Goal: Task Accomplishment & Management: Manage account settings

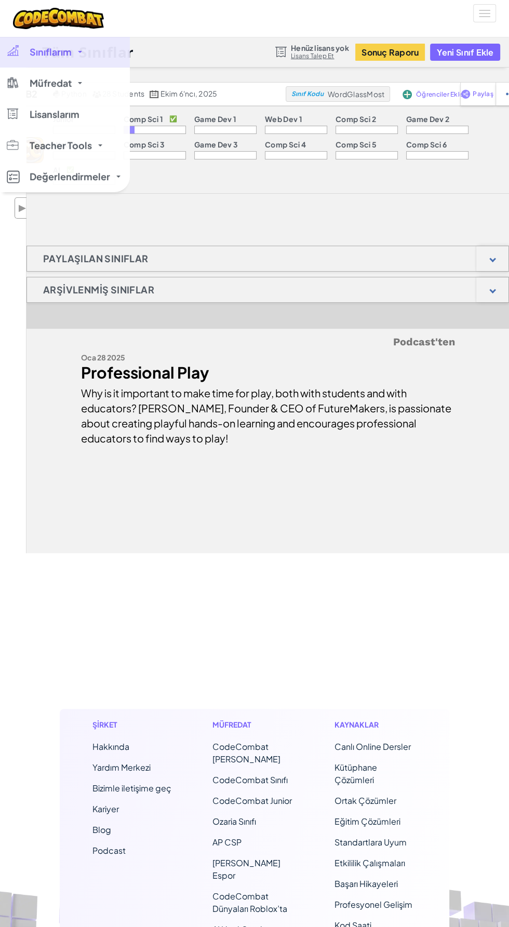
click at [18, 65] on link "Sınıflarım" at bounding box center [65, 51] width 130 height 31
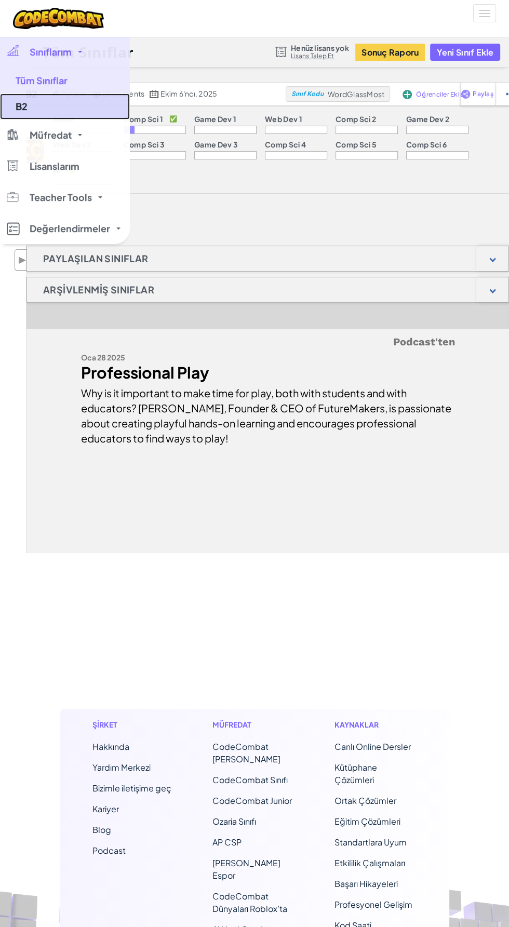
click at [36, 104] on link "B2" at bounding box center [65, 106] width 130 height 26
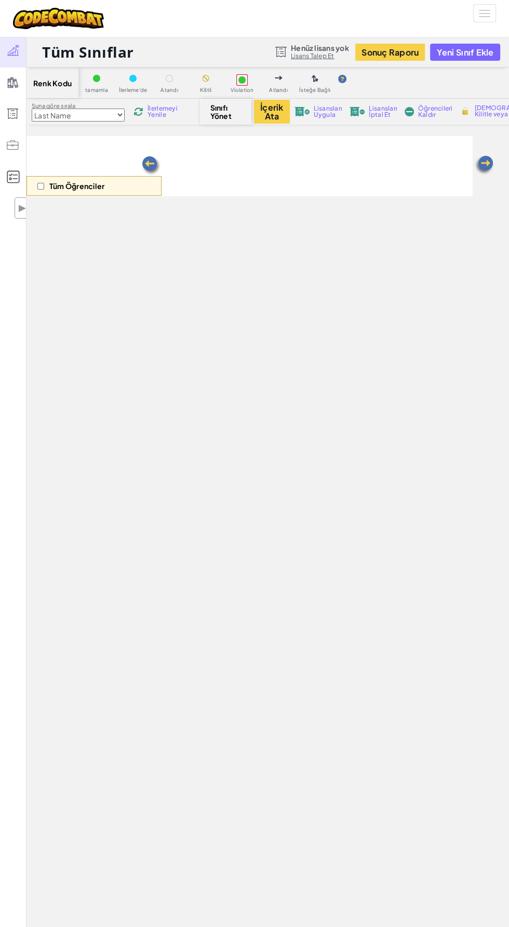
select select "5632661322961295f9428638"
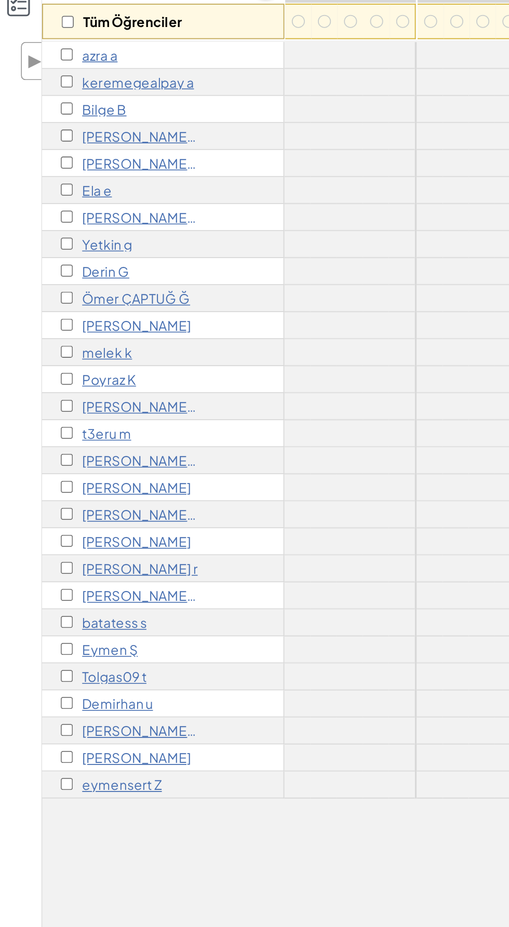
click at [67, 414] on p "t3eru m" at bounding box center [63, 415] width 28 height 8
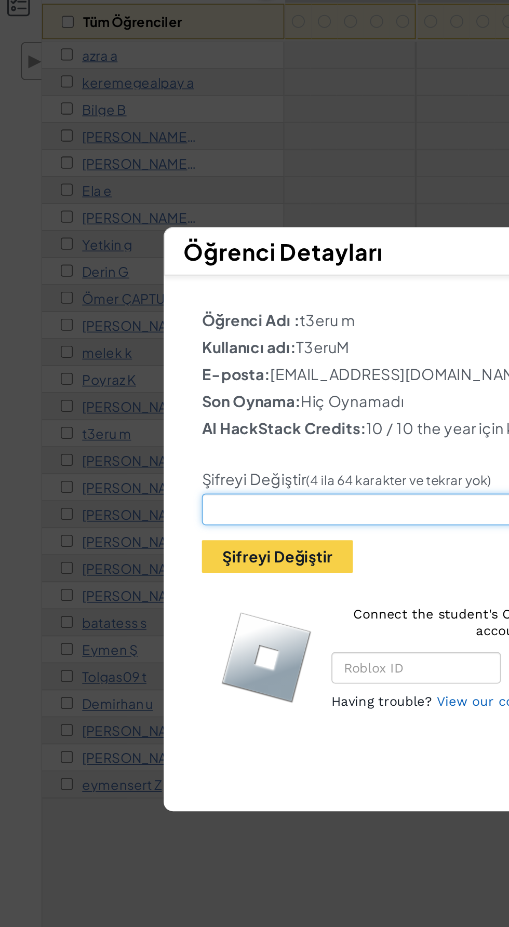
click at [206, 454] on input "text" at bounding box center [254, 458] width 278 height 18
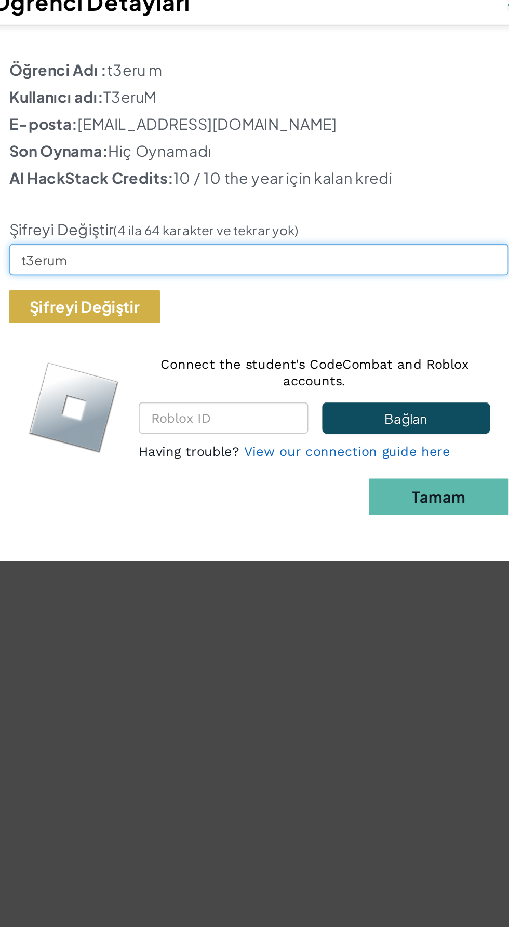
type input "t3erum"
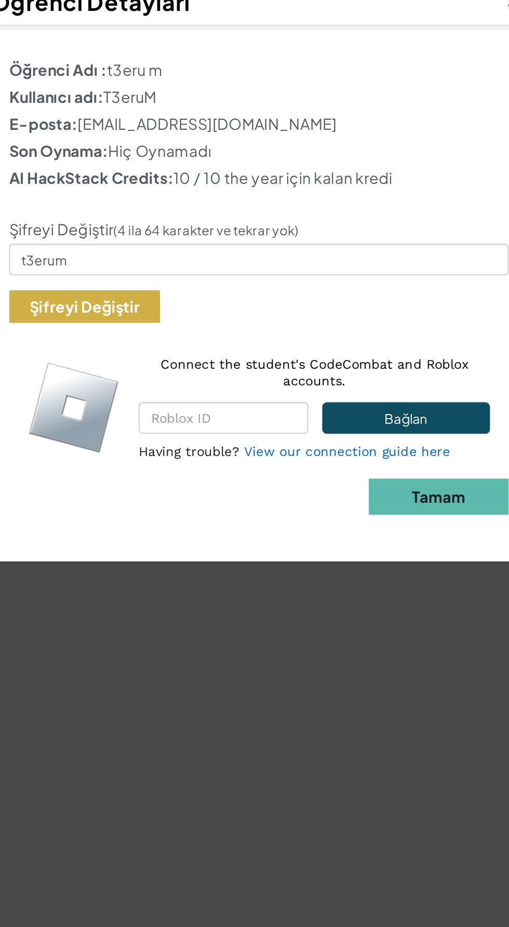
click at [180, 487] on button "Şifreyi Değiştir" at bounding box center [157, 484] width 84 height 18
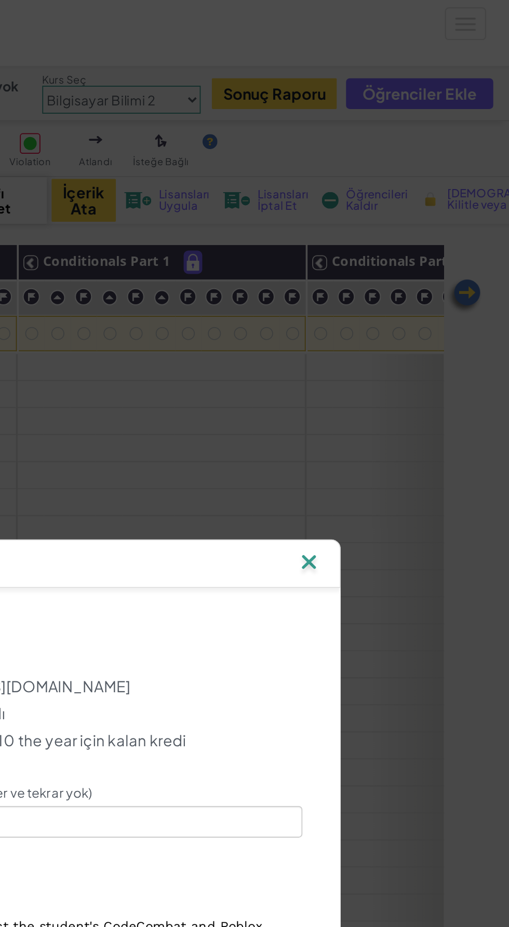
click at [401, 316] on img at bounding box center [398, 314] width 14 height 16
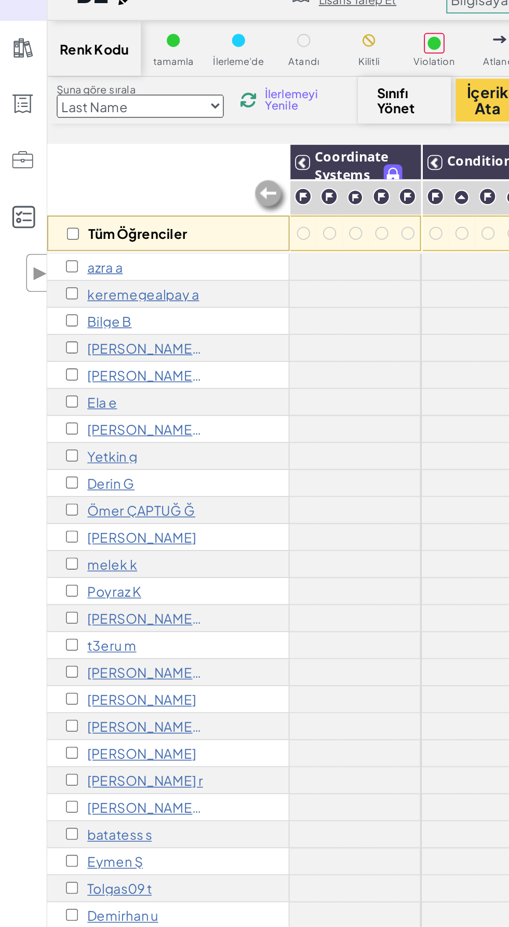
click at [68, 234] on p "Bi̇lge B" at bounding box center [61, 235] width 25 height 8
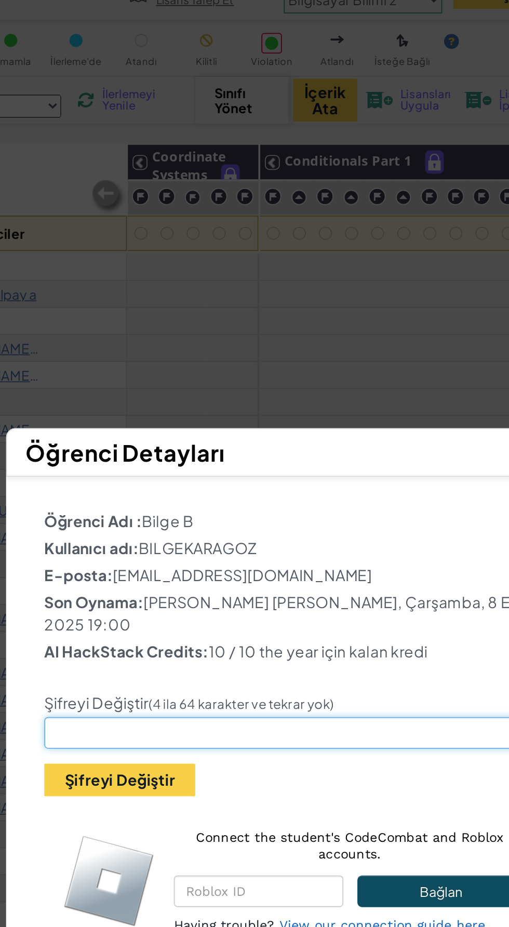
click at [278, 473] on input "text" at bounding box center [254, 464] width 278 height 18
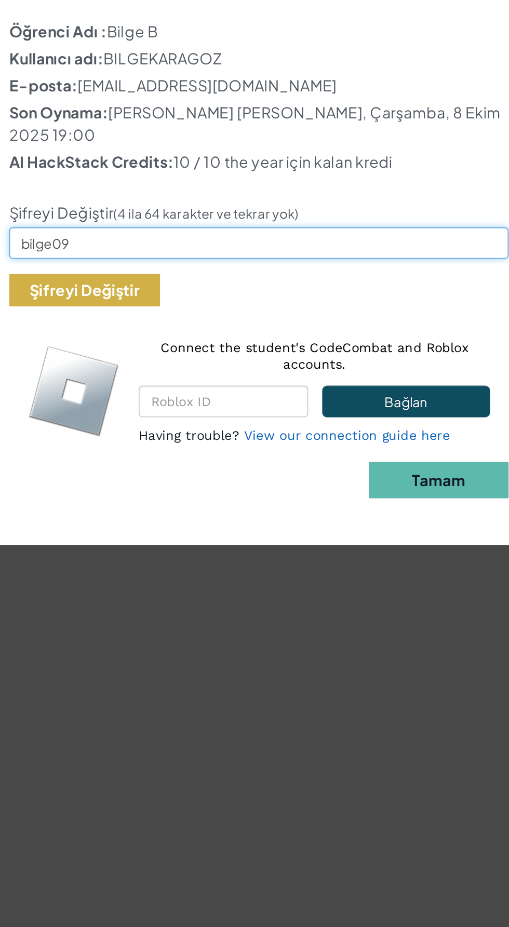
type input "bilge09"
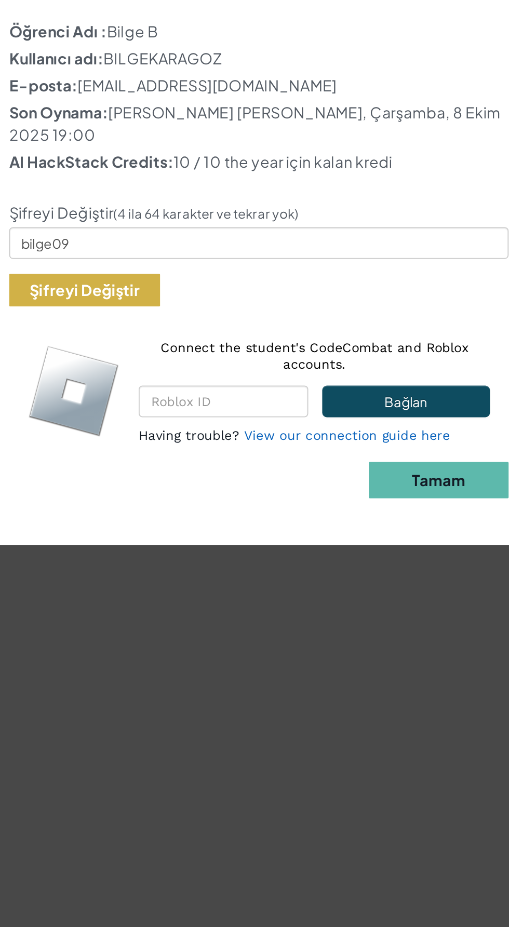
click at [134, 484] on button "Şifreyi Değiştir" at bounding box center [157, 490] width 84 height 18
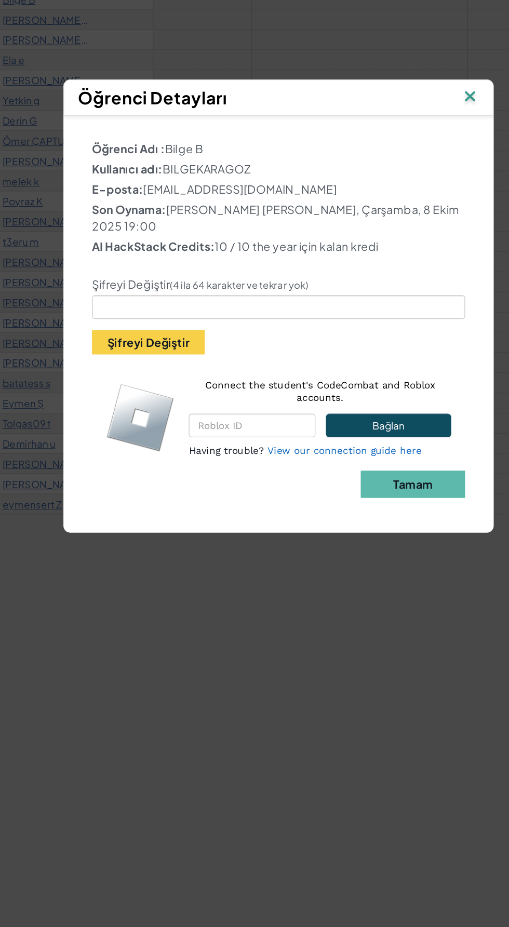
click at [401, 316] on img at bounding box center [398, 308] width 14 height 16
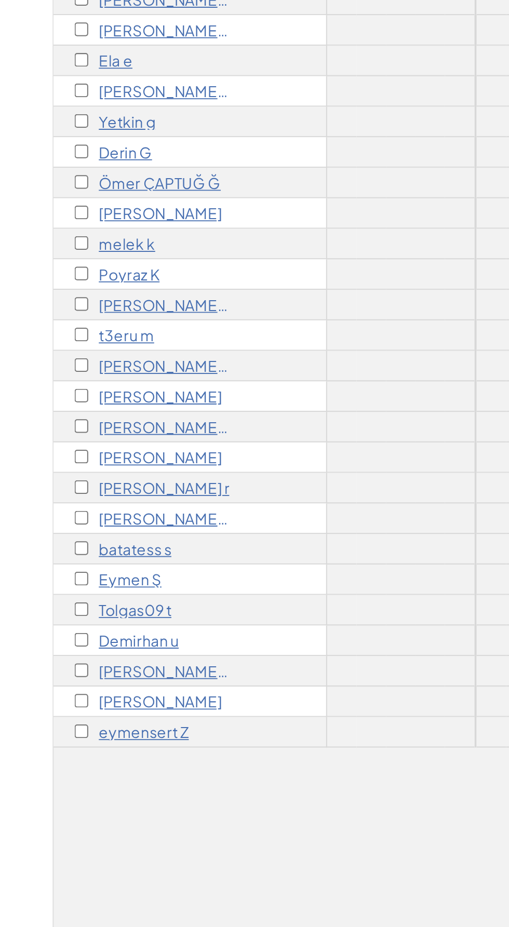
scroll to position [1, 0]
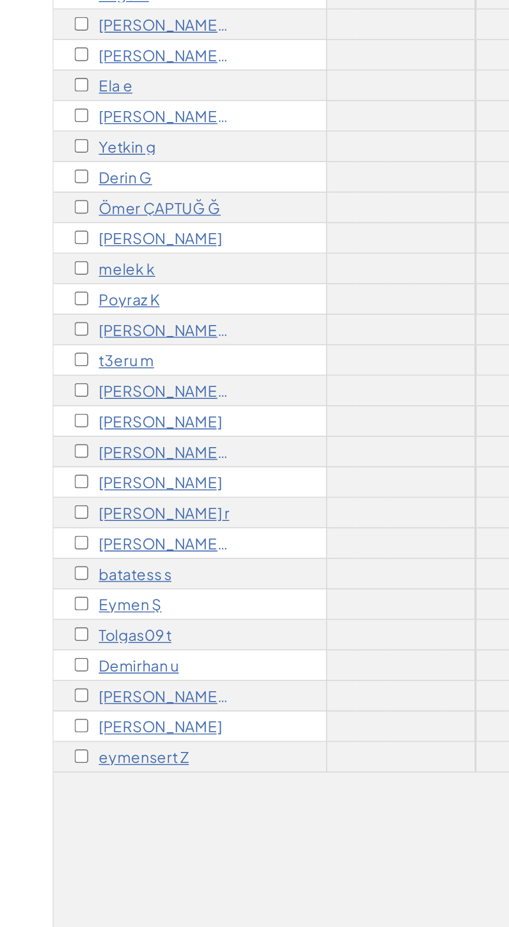
click at [68, 386] on p "Poyraz K" at bounding box center [64, 385] width 30 height 8
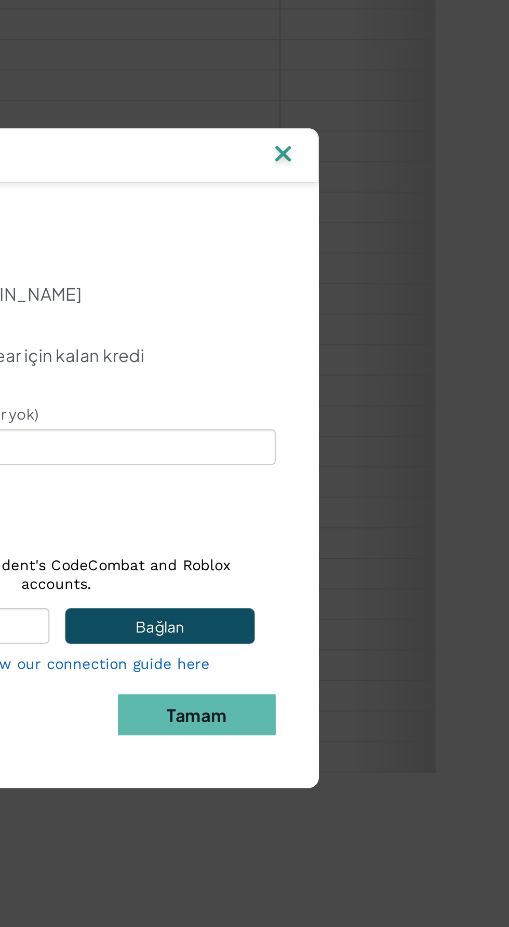
click at [401, 315] on img at bounding box center [398, 314] width 14 height 16
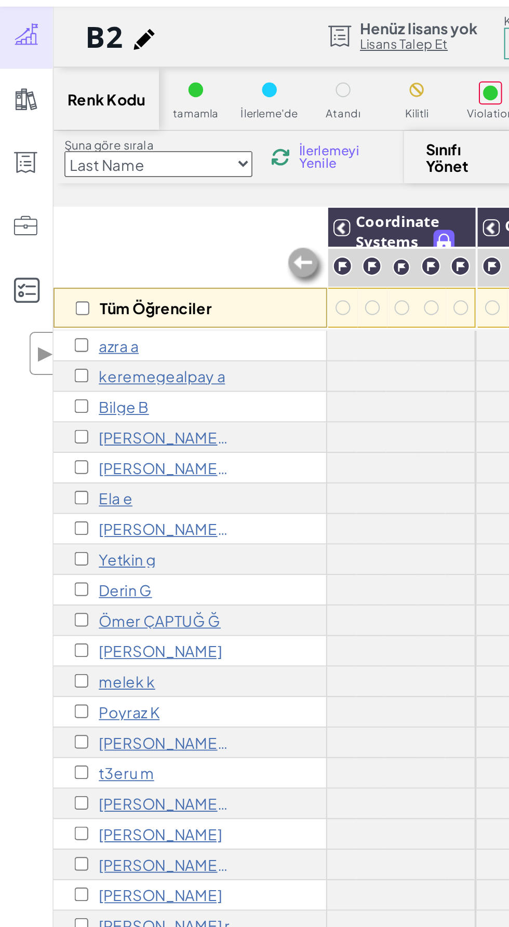
scroll to position [0, 0]
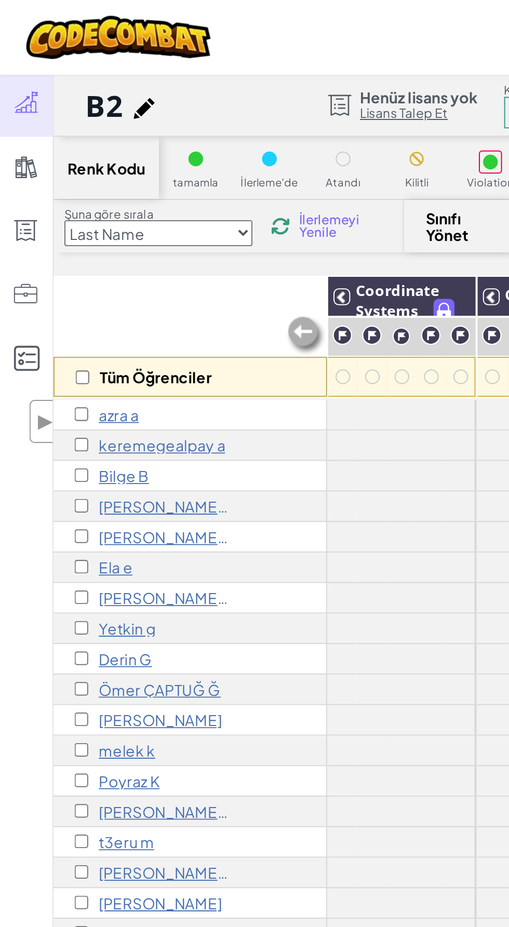
click at [152, 116] on span "İlerlemeyi Yenile" at bounding box center [163, 111] width 32 height 12
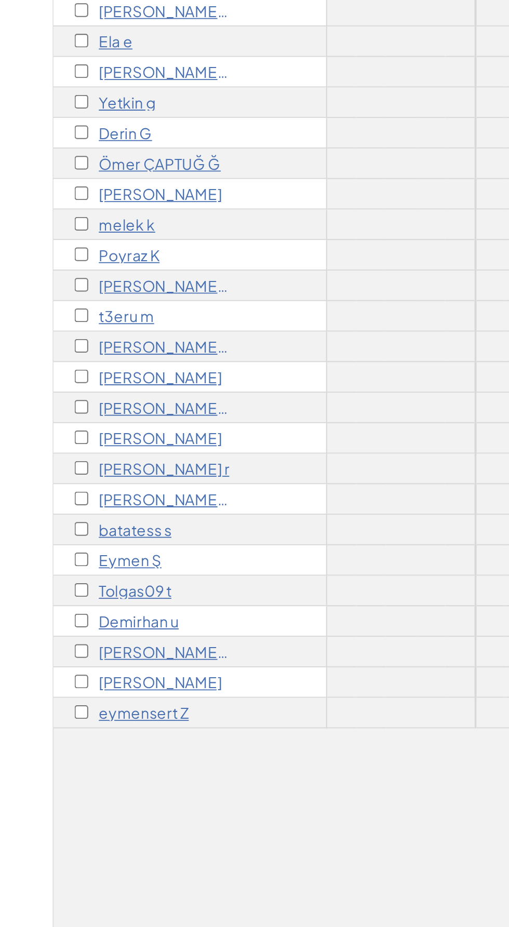
scroll to position [0, 1]
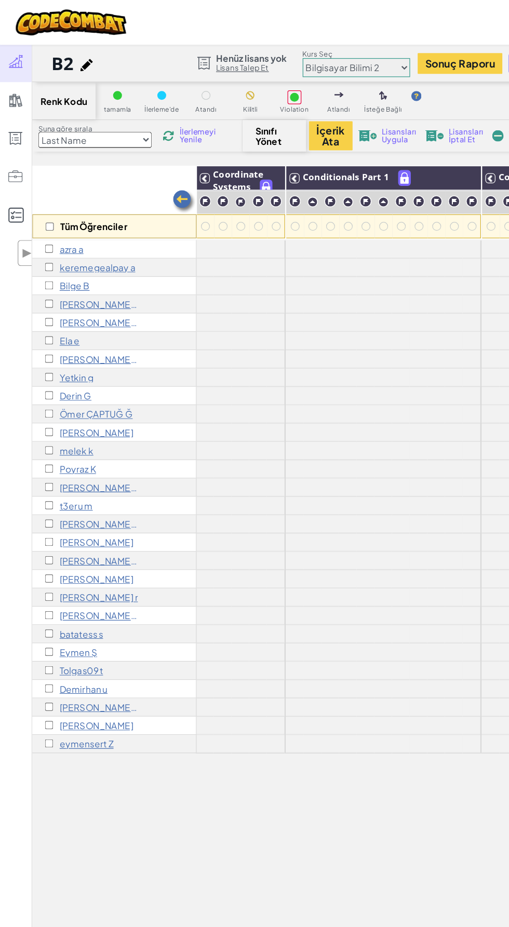
click at [161, 108] on span "İlerlemeyi Yenile" at bounding box center [163, 111] width 32 height 12
click at [301, 55] on select "Çırak Bilgisayar Bilimine Giriş oyun geliştirme 1 Web Geliştirme 1 Bilgisayar B…" at bounding box center [293, 56] width 88 height 16
select select "560f1a9f22961295f9427742"
click at [249, 48] on select "Çırak Bilgisayar Bilimine Giriş oyun geliştirme 1 Web Geliştirme 1 Bilgisayar B…" at bounding box center [293, 56] width 88 height 16
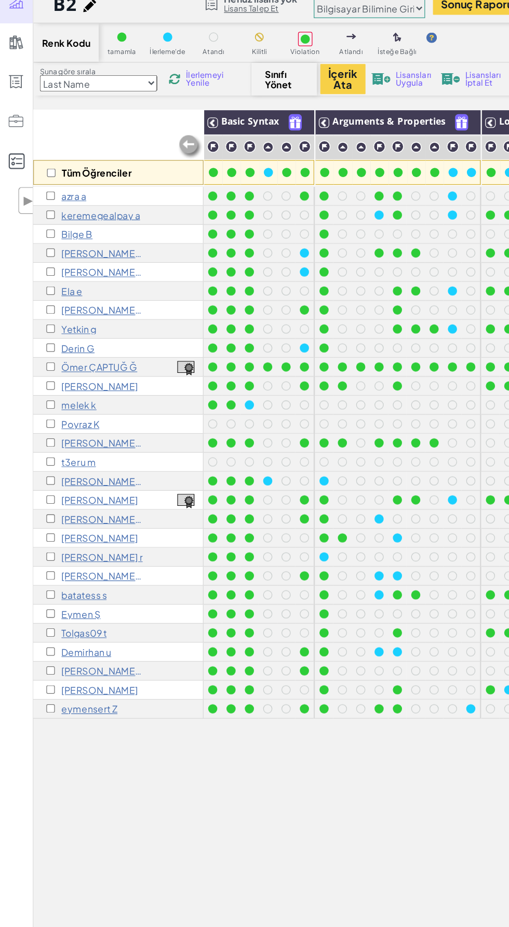
click at [170, 114] on span "İlerlemeyi Yenile" at bounding box center [163, 111] width 32 height 12
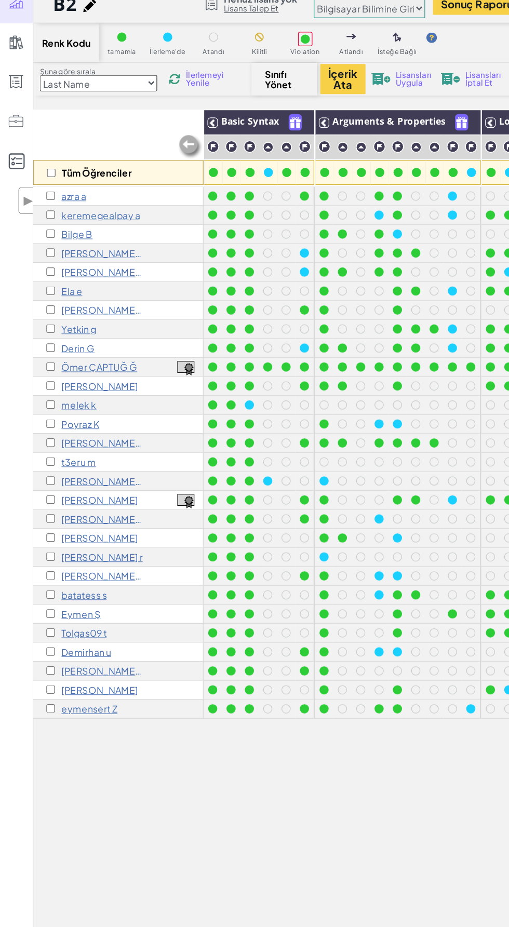
click at [159, 115] on span "İlerlemeyi Yenile" at bounding box center [163, 111] width 32 height 12
click at [157, 115] on span "İlerlemeyi Yenile" at bounding box center [163, 111] width 32 height 12
click at [164, 113] on span "İlerlemeyi Yenile" at bounding box center [163, 111] width 32 height 12
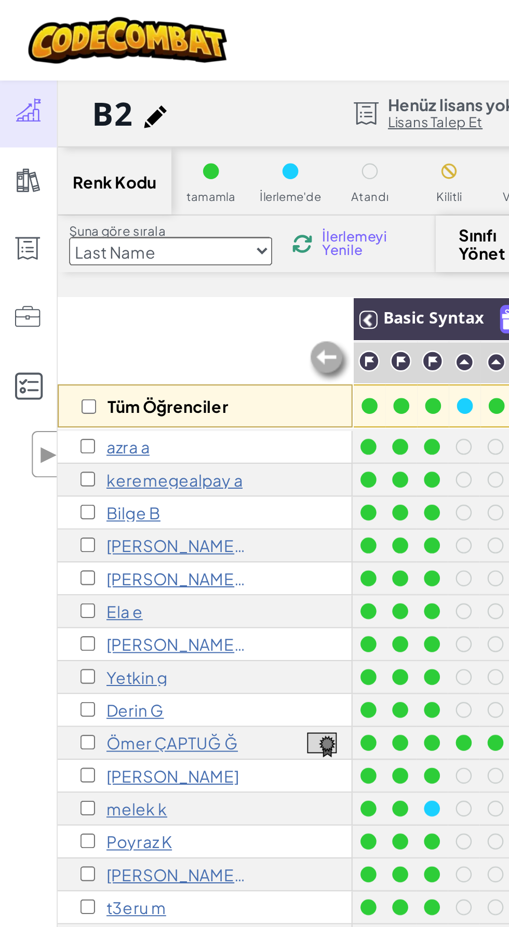
click at [165, 115] on span "İlerlemeyi Yenile" at bounding box center [163, 111] width 32 height 12
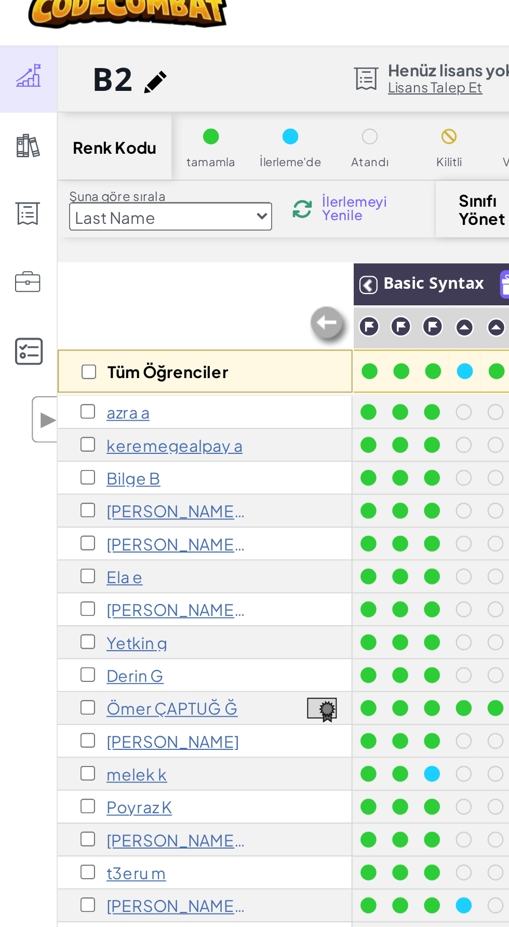
click at [164, 112] on span "İlerlemeyi Yenile" at bounding box center [163, 111] width 32 height 12
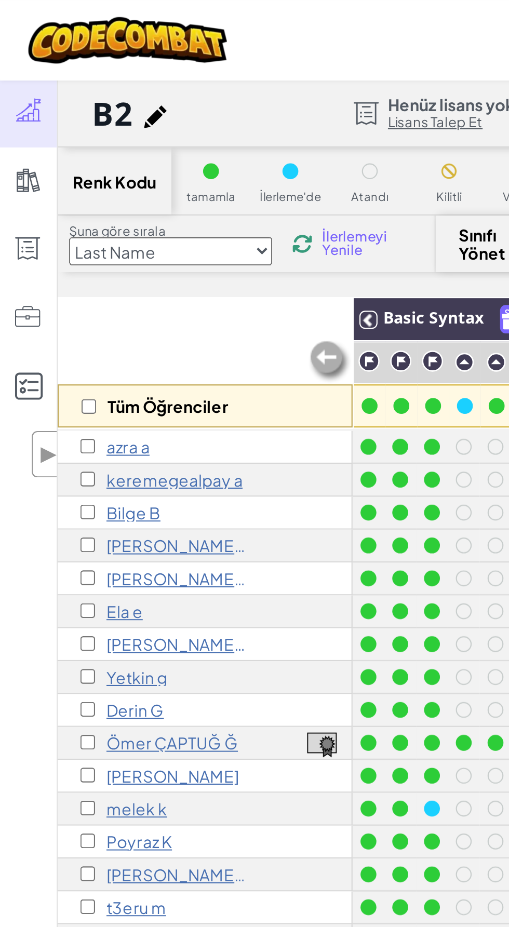
click at [167, 110] on span "İlerlemeyi Yenile" at bounding box center [163, 111] width 32 height 12
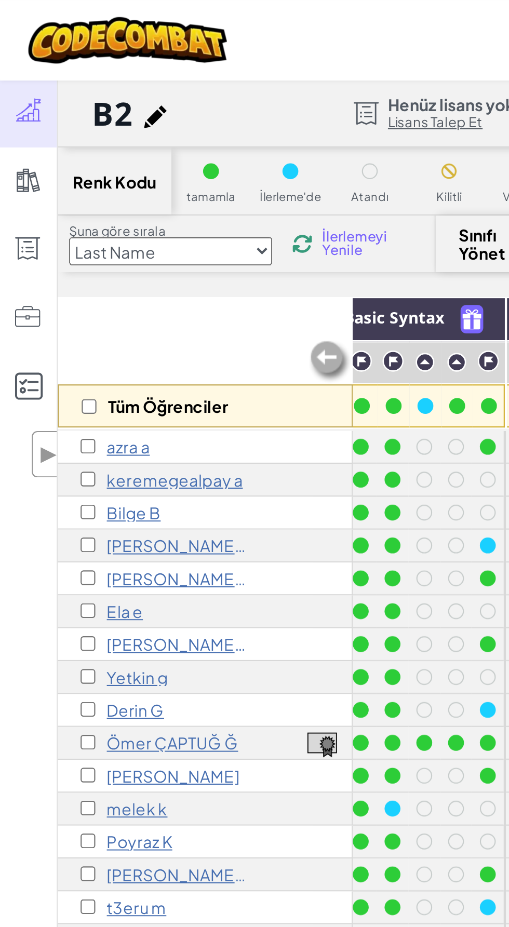
scroll to position [0, 33]
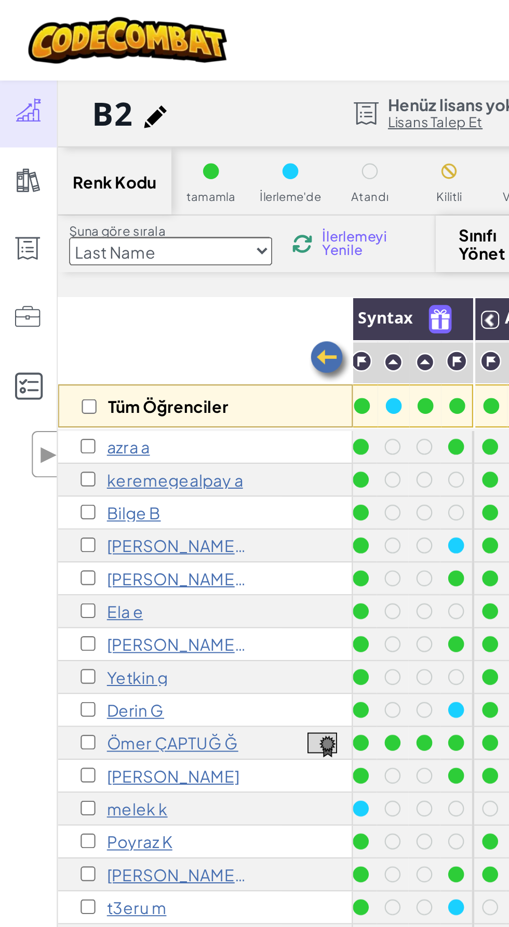
click at [167, 108] on span "İlerlemeyi Yenile" at bounding box center [163, 111] width 32 height 12
click at [167, 113] on span "İlerlemeyi Yenile" at bounding box center [163, 111] width 32 height 12
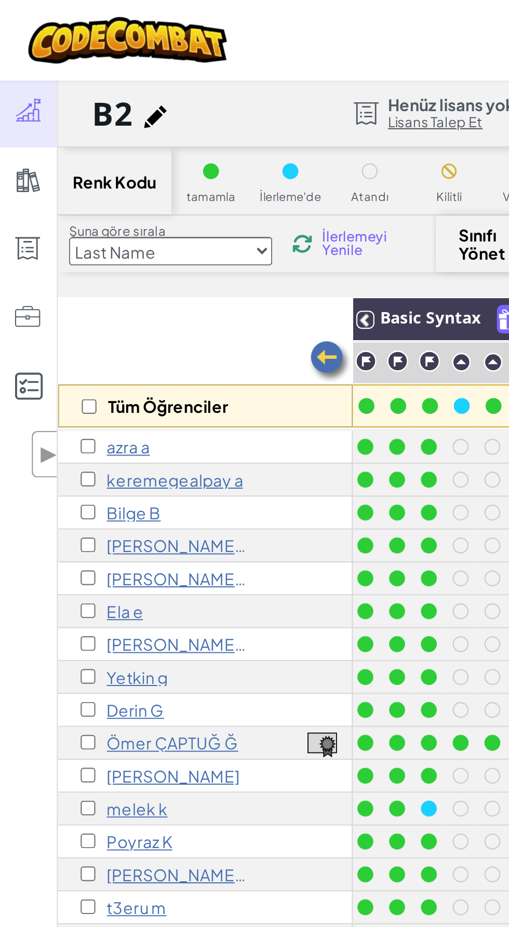
scroll to position [0, 0]
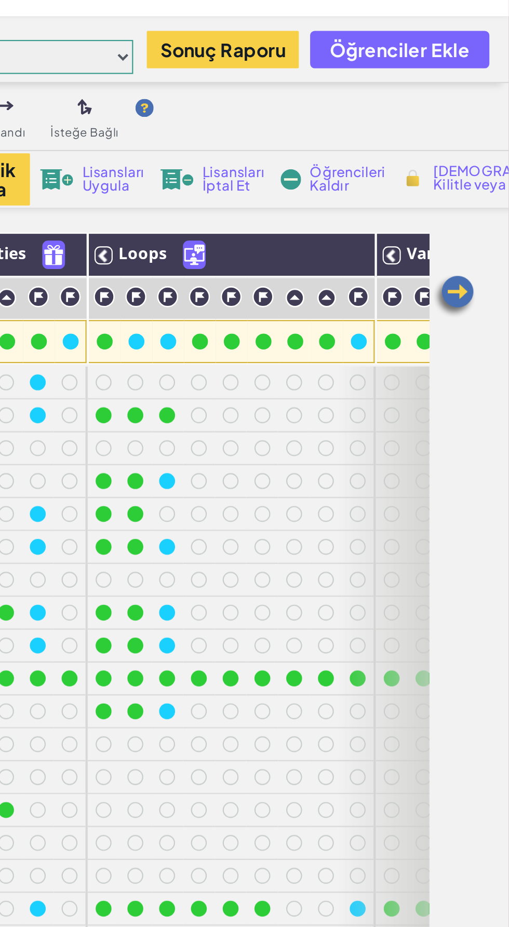
scroll to position [0, 65]
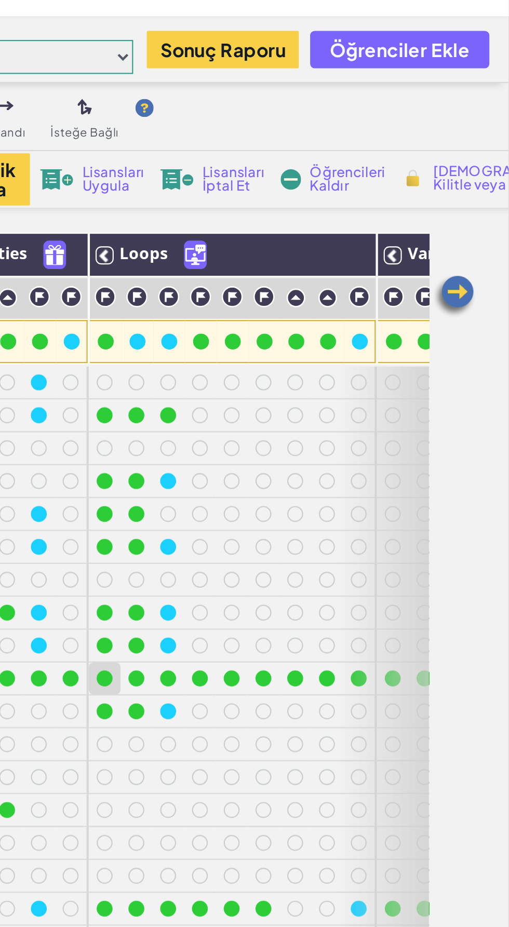
click at [326, 340] on div at bounding box center [323, 339] width 7 height 7
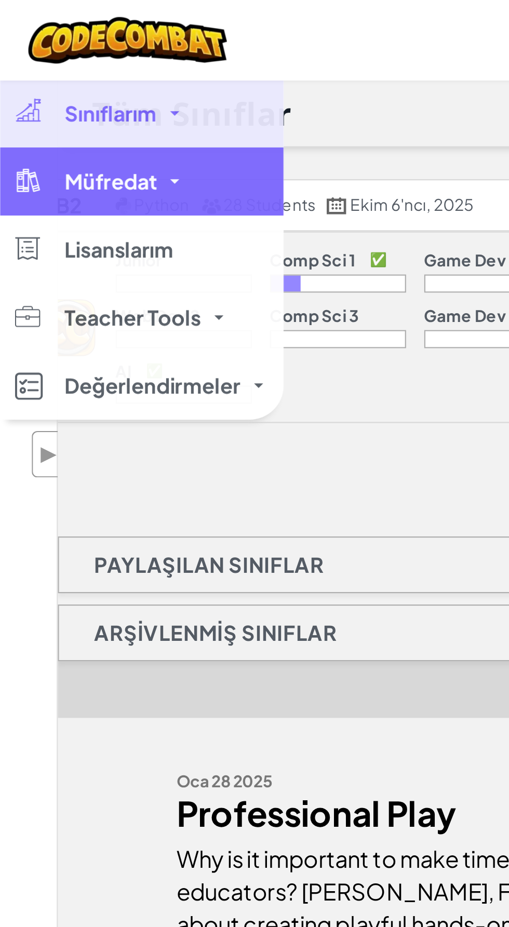
click at [10, 77] on div at bounding box center [12, 82] width 15 height 12
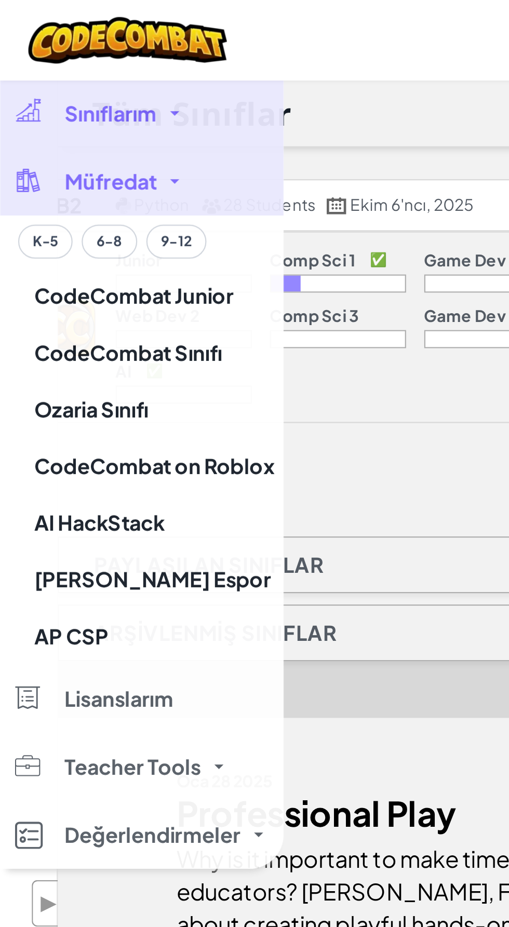
click at [118, 52] on div at bounding box center [254, 463] width 509 height 927
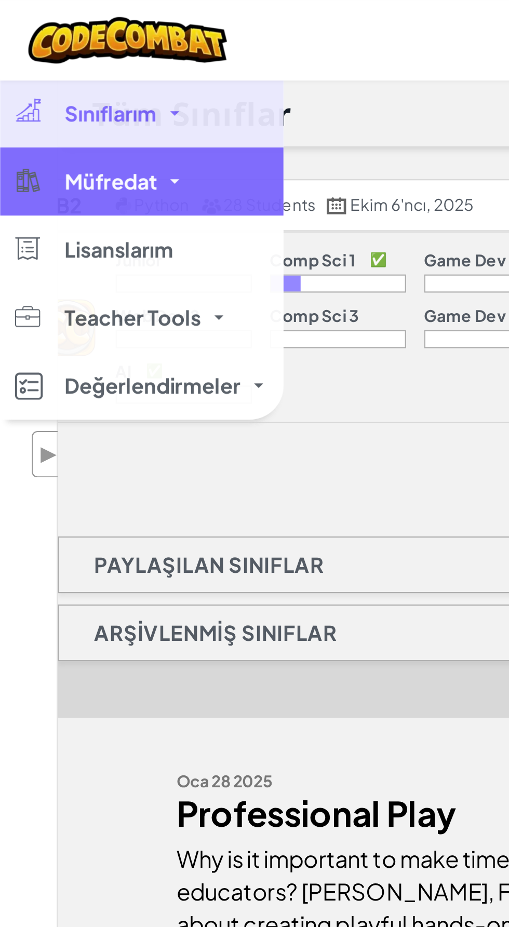
click at [19, 54] on div at bounding box center [12, 51] width 15 height 12
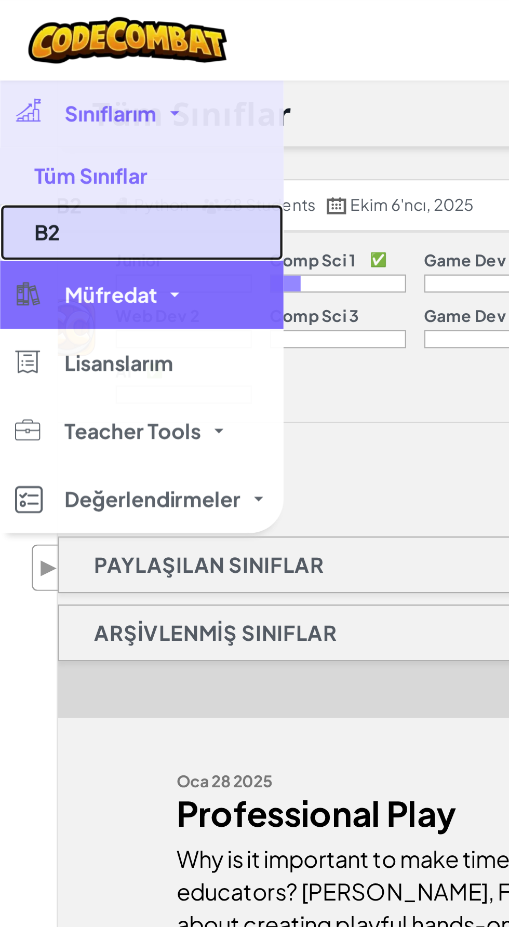
click at [38, 105] on link "B2" at bounding box center [65, 106] width 130 height 26
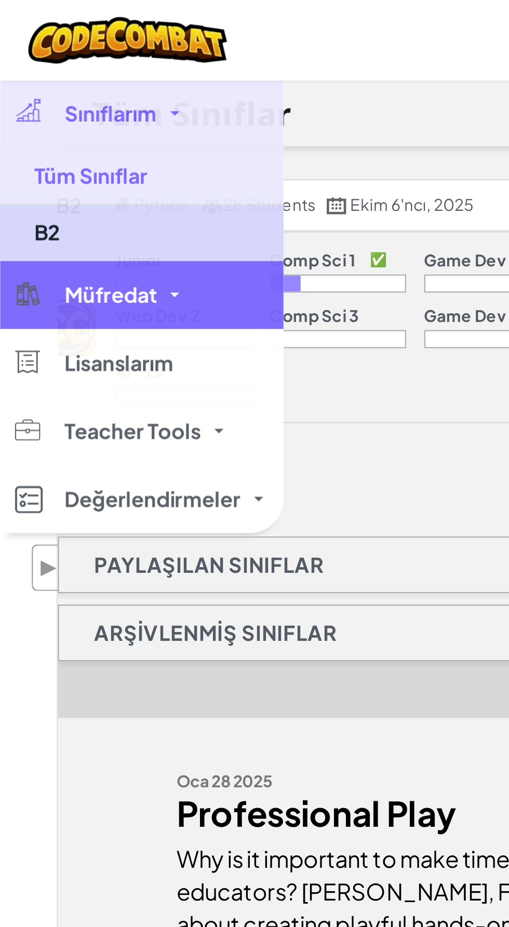
select select "560f1a9f22961295f9427742"
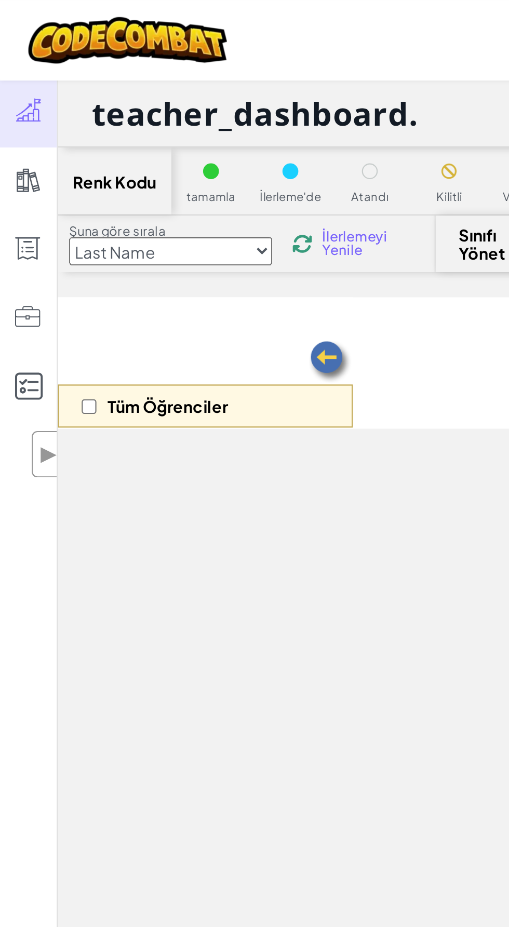
select select "560f1a9f22961295f9427742"
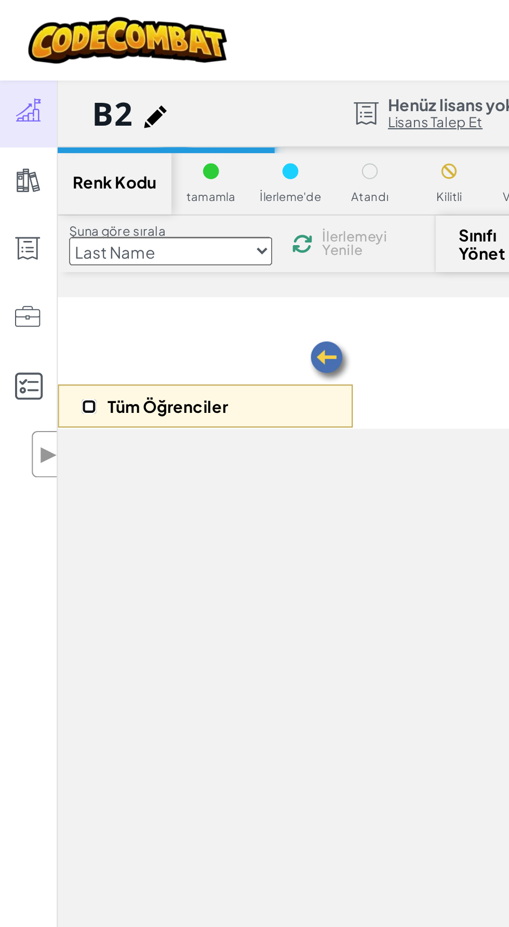
click at [44, 183] on input "checkbox" at bounding box center [40, 186] width 7 height 7
checkbox input "true"
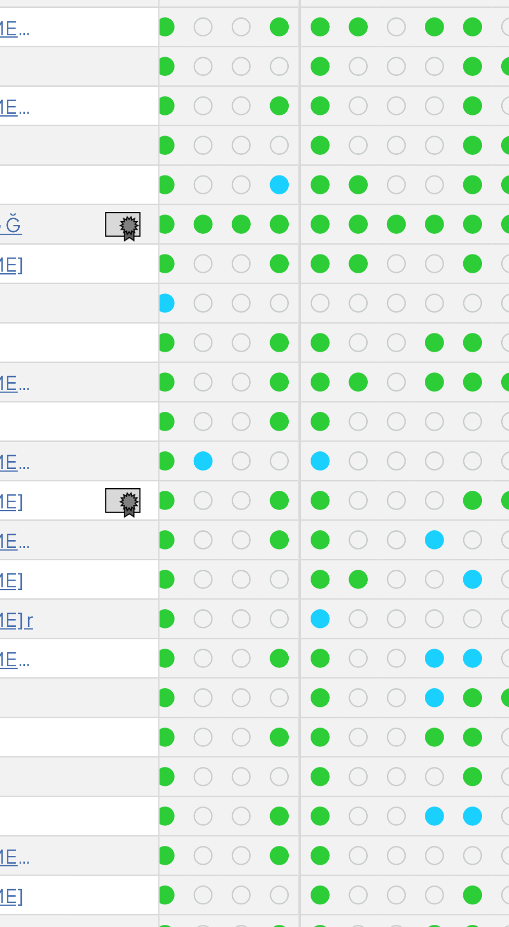
scroll to position [0, 34]
click at [185, 446] on div at bounding box center [192, 445] width 15 height 15
click at [197, 448] on div at bounding box center [192, 445] width 11 height 11
click at [238, 448] on div at bounding box center [237, 445] width 11 height 11
click at [255, 447] on div at bounding box center [251, 445] width 11 height 11
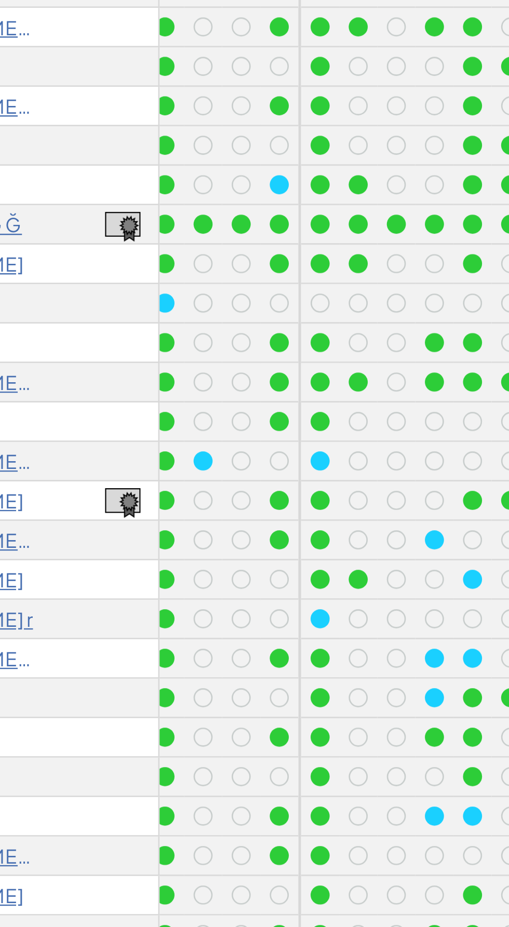
click at [270, 445] on div at bounding box center [266, 445] width 11 height 11
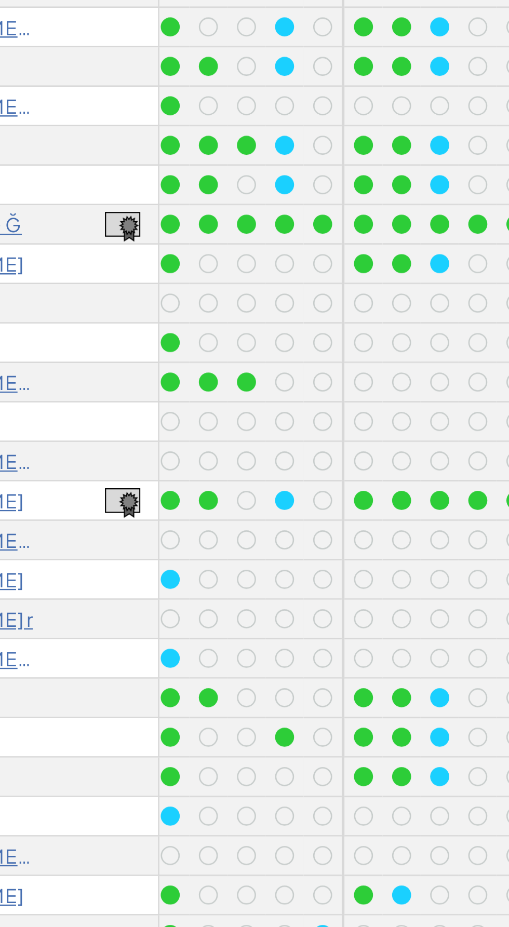
scroll to position [0, 150]
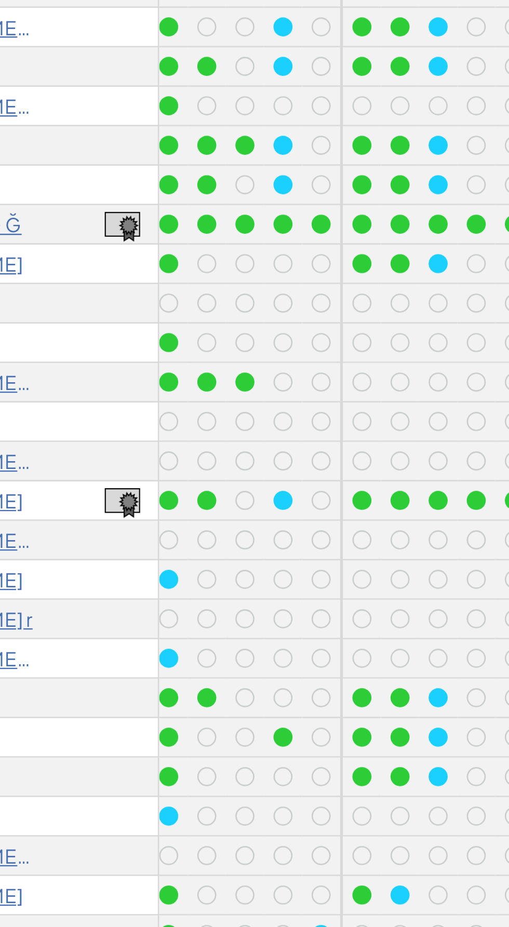
click at [189, 448] on div at bounding box center [194, 445] width 11 height 11
click at [212, 442] on div at bounding box center [208, 445] width 11 height 11
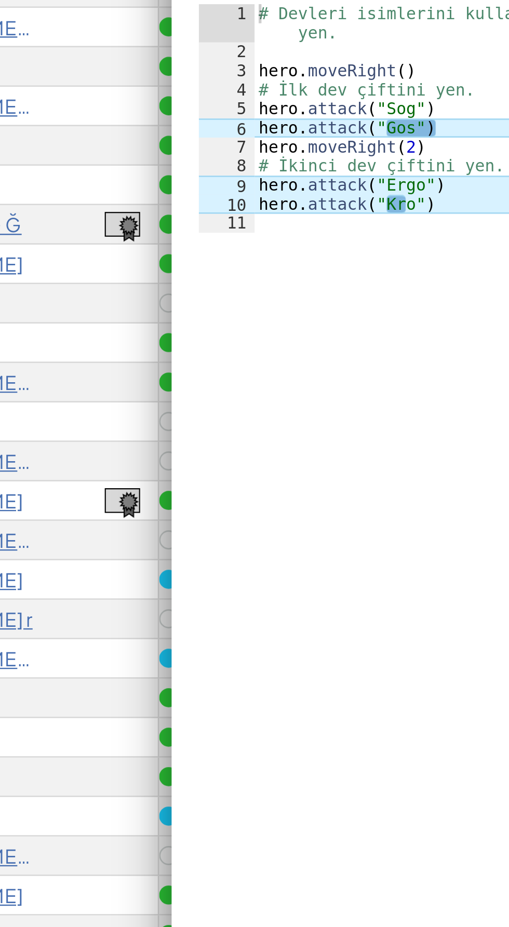
click at [268, 356] on div at bounding box center [338, 318] width 322 height 125
click at [270, 335] on div "# Devleri isimlerini kullanarak yen. hero . moveRight ( ) # İlk dev çiftini yen…" at bounding box center [259, 310] width 125 height 109
type textarea "hero.attack("Kro")"
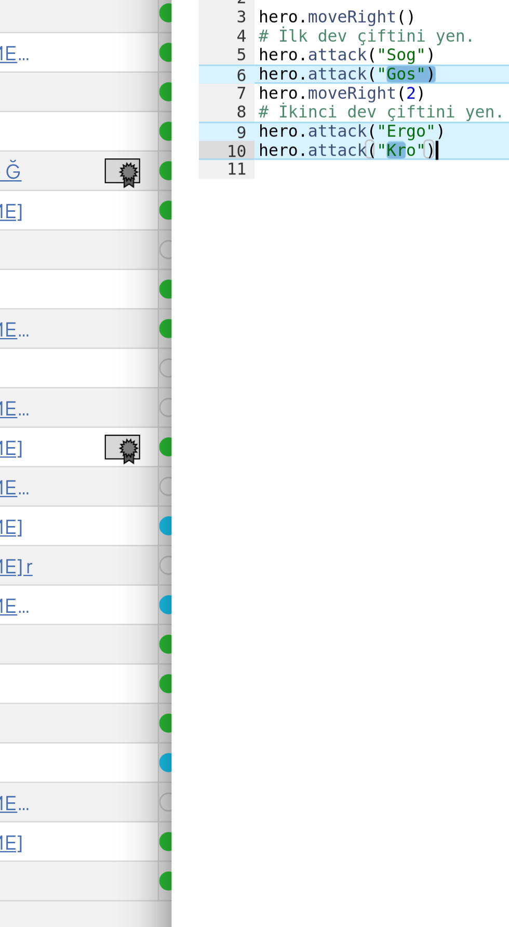
click at [134, 434] on div "[PERSON_NAME] n" at bounding box center [93, 430] width 135 height 15
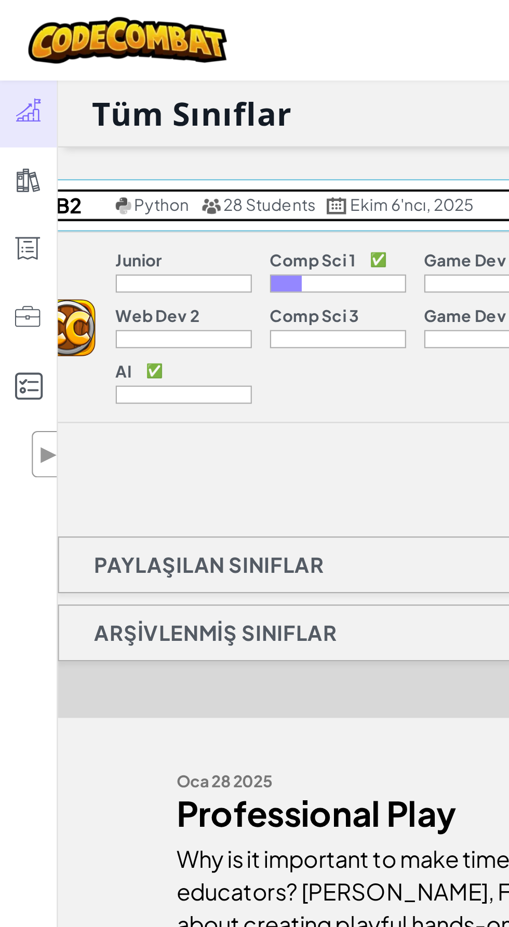
click at [37, 96] on h2 "B2" at bounding box center [30, 94] width 41 height 16
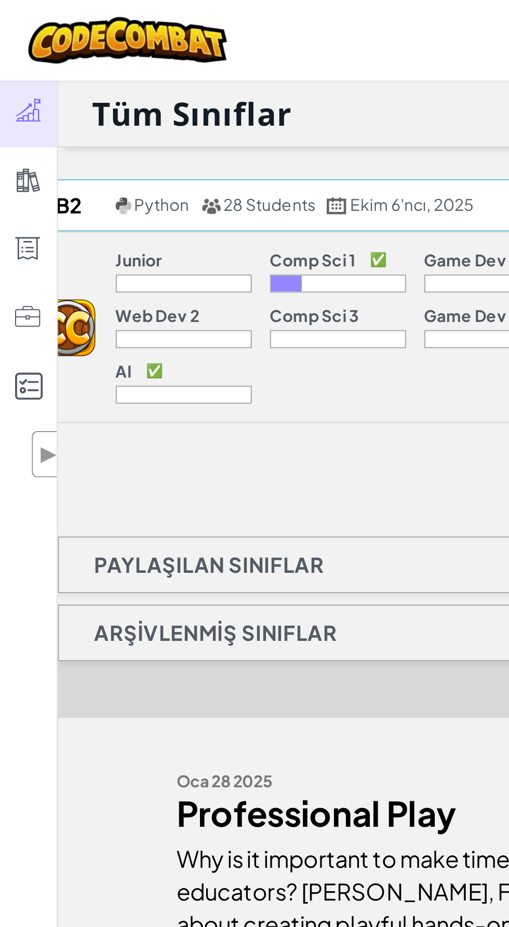
select select "560f1a9f22961295f9427742"
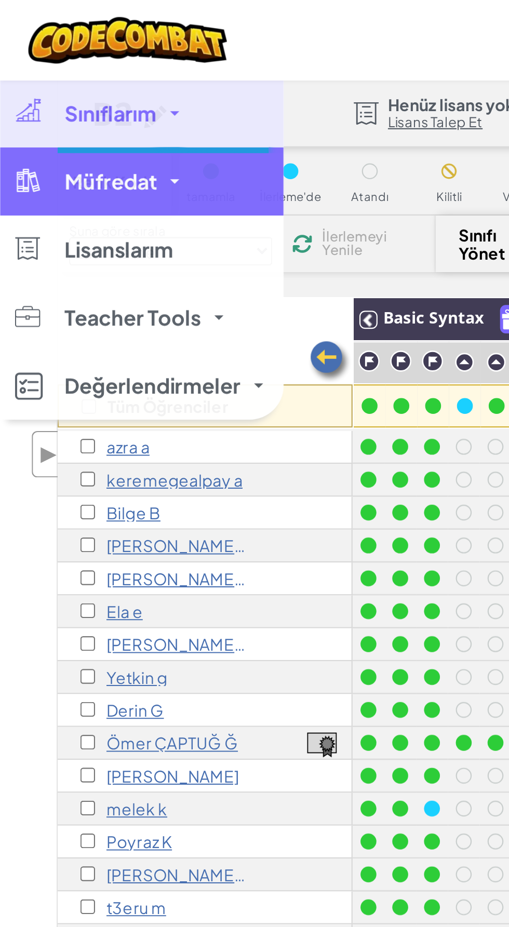
click at [14, 80] on div at bounding box center [12, 82] width 15 height 12
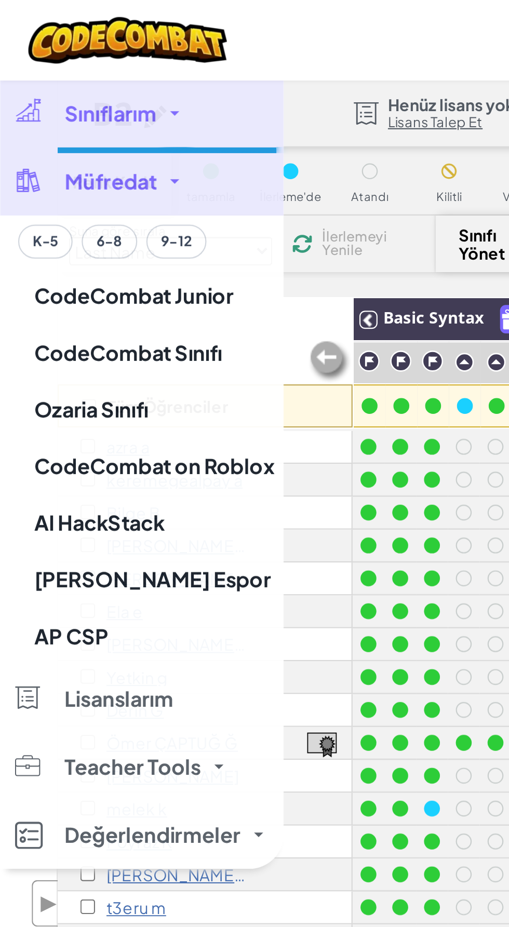
click at [138, 141] on div at bounding box center [254, 463] width 509 height 927
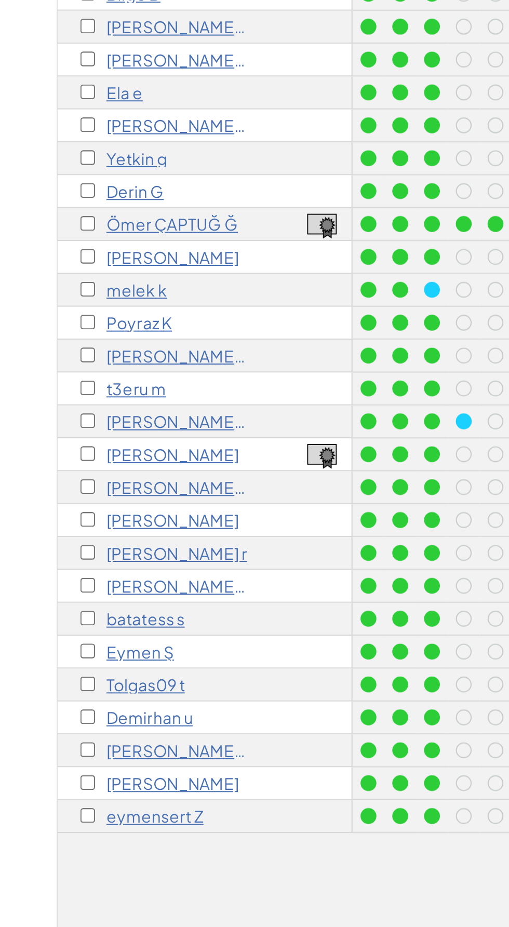
click at [63, 371] on p "melek k" at bounding box center [63, 370] width 28 height 8
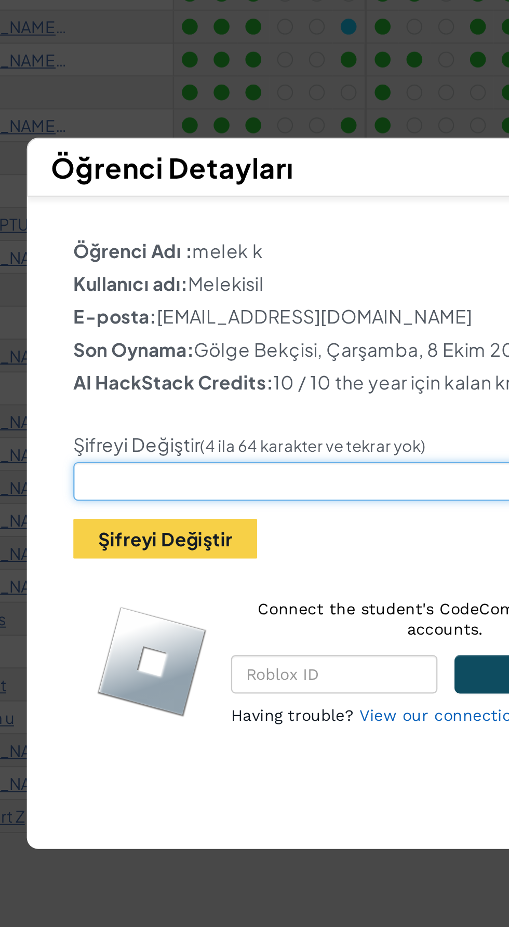
click at [242, 456] on input "text" at bounding box center [254, 458] width 278 height 18
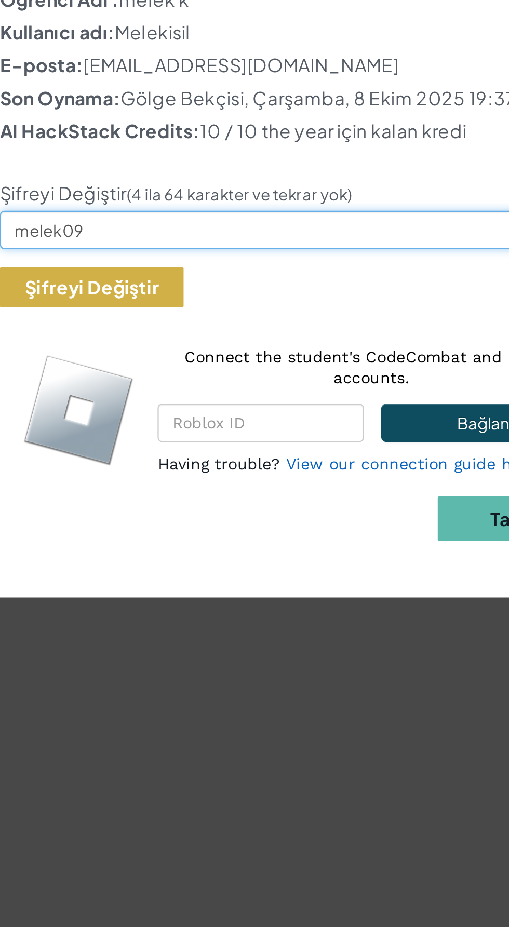
type input "melek09"
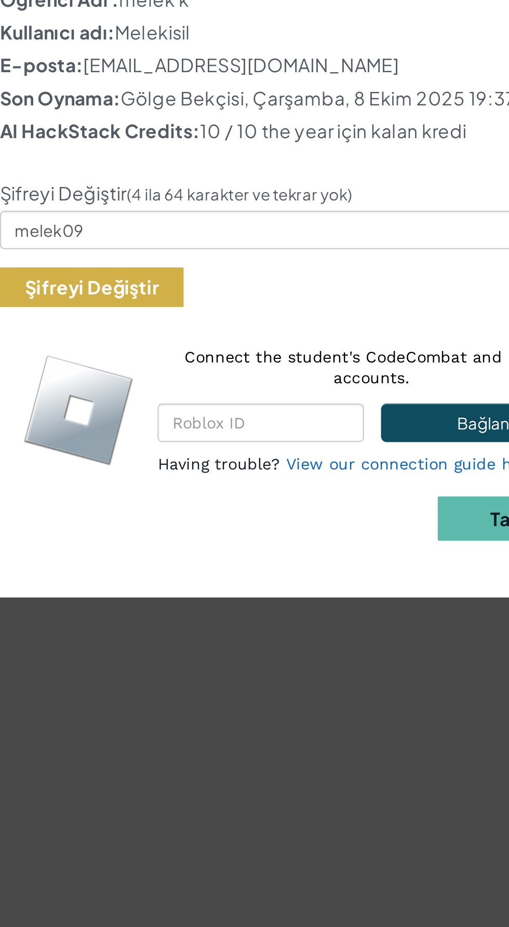
click at [168, 486] on button "Şifreyi Değiştir" at bounding box center [157, 484] width 84 height 18
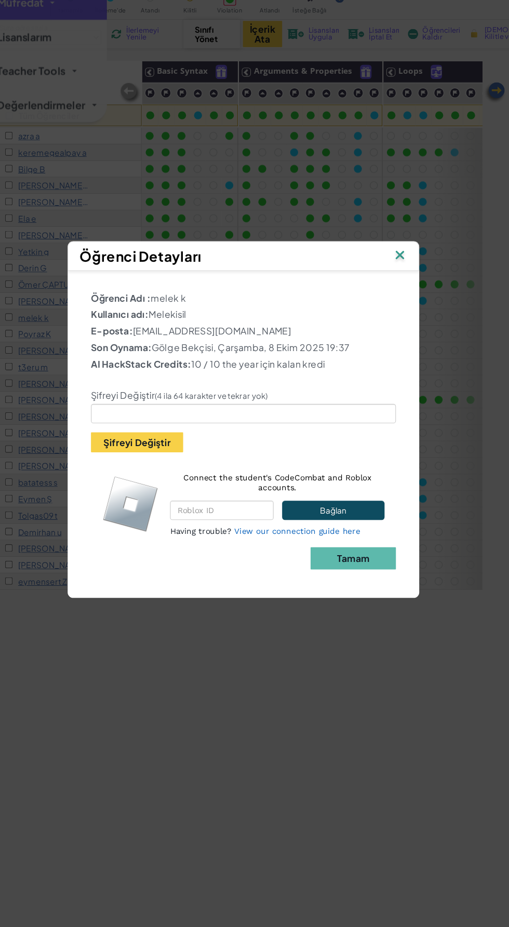
click at [399, 317] on img at bounding box center [398, 314] width 14 height 16
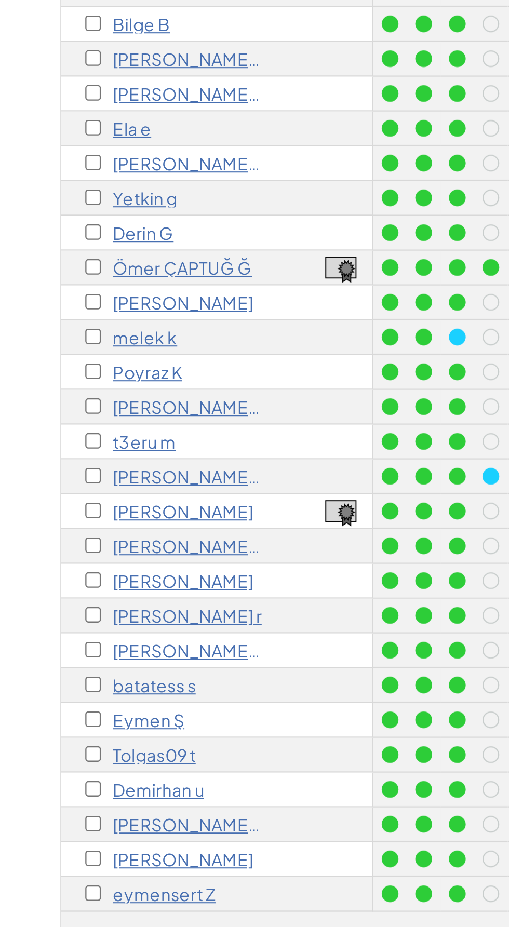
click at [78, 598] on p "[PERSON_NAME]" at bounding box center [79, 596] width 61 height 8
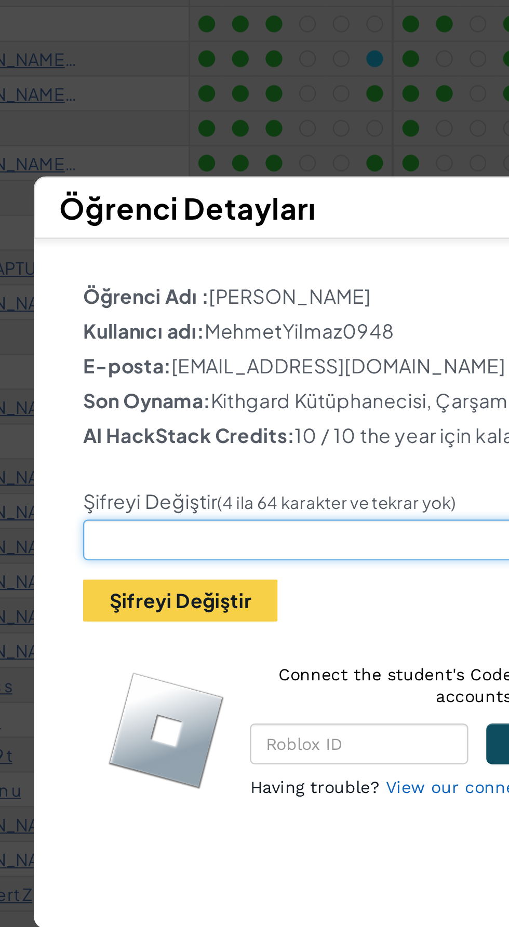
click at [238, 467] on input "text" at bounding box center [254, 458] width 278 height 18
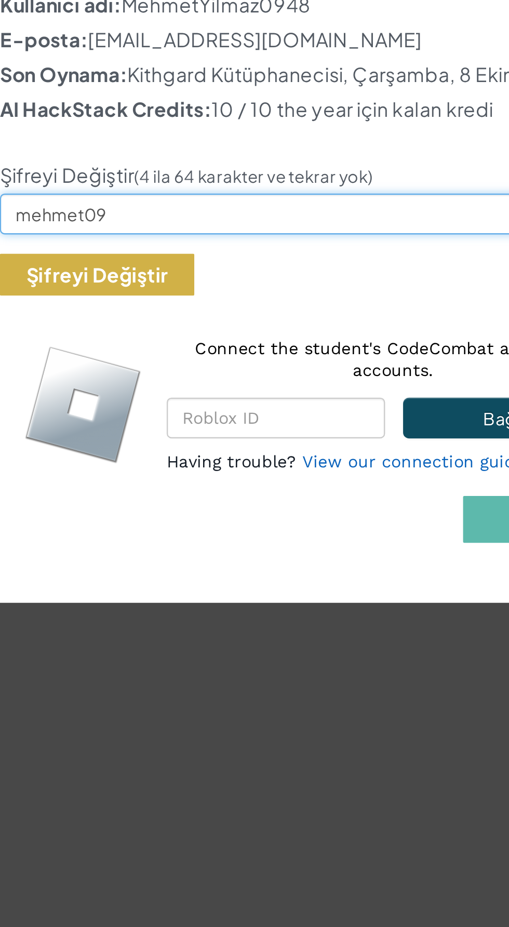
type input "mehmet09"
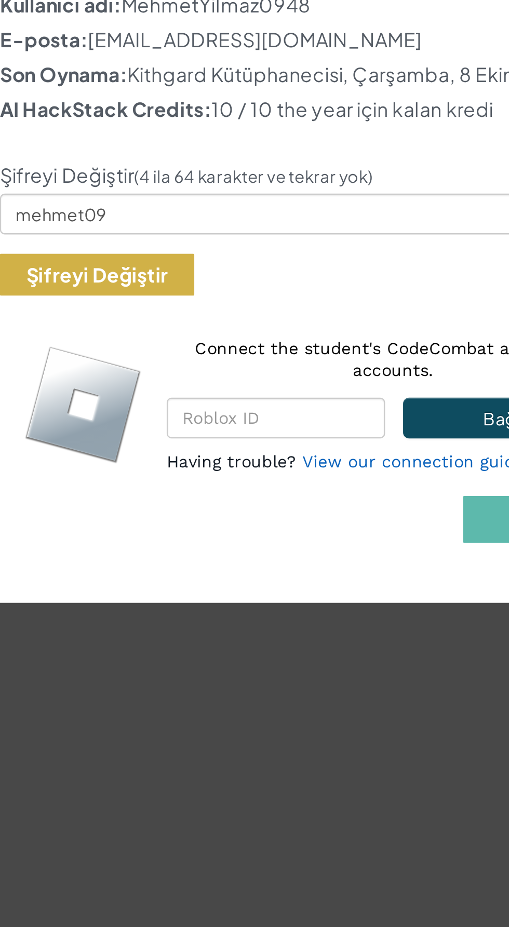
click at [143, 482] on button "Şifreyi Değiştir" at bounding box center [157, 484] width 84 height 18
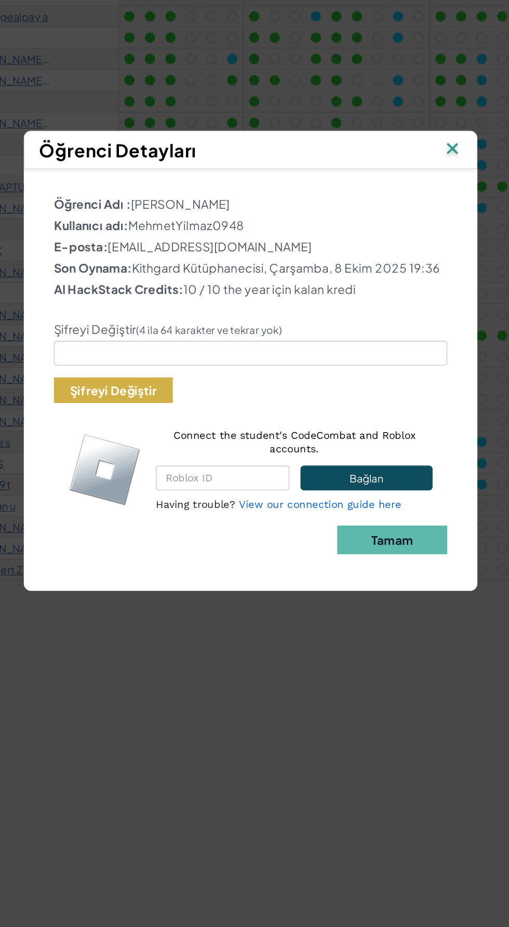
scroll to position [1, 0]
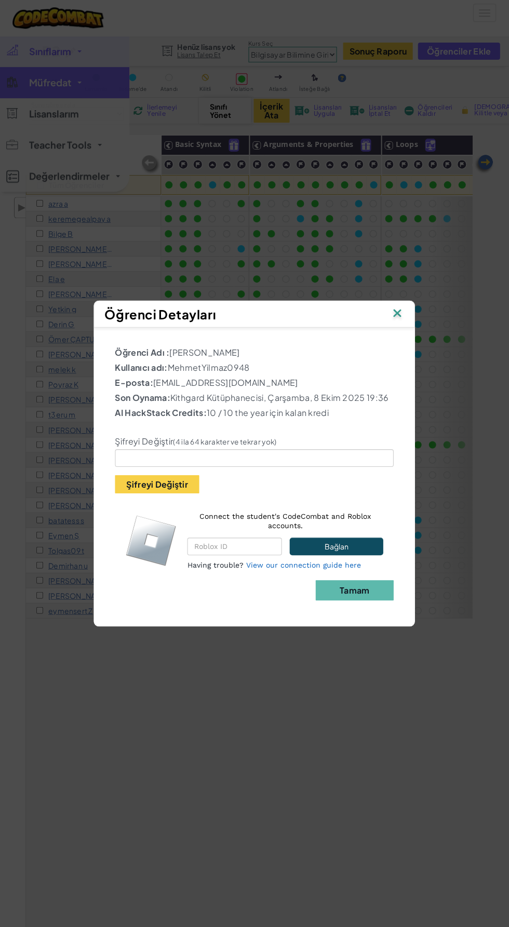
click at [399, 314] on img at bounding box center [398, 314] width 14 height 16
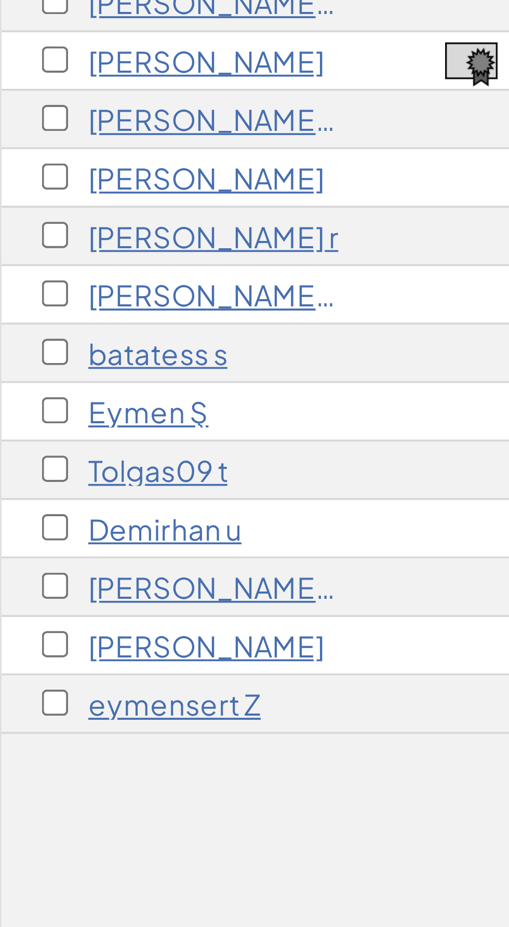
click at [71, 552] on p "Tolgas09 t" at bounding box center [67, 550] width 36 height 8
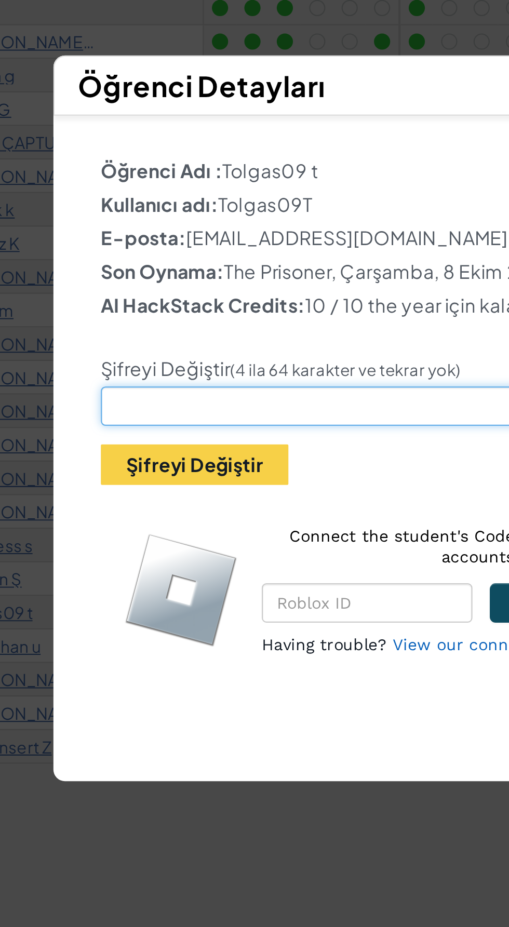
click at [267, 467] on input "text" at bounding box center [254, 458] width 278 height 18
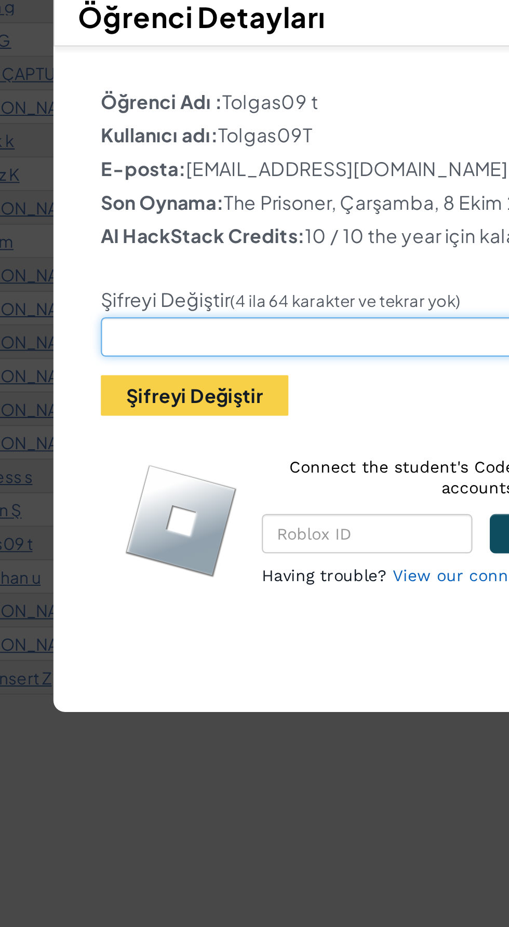
type input "T"
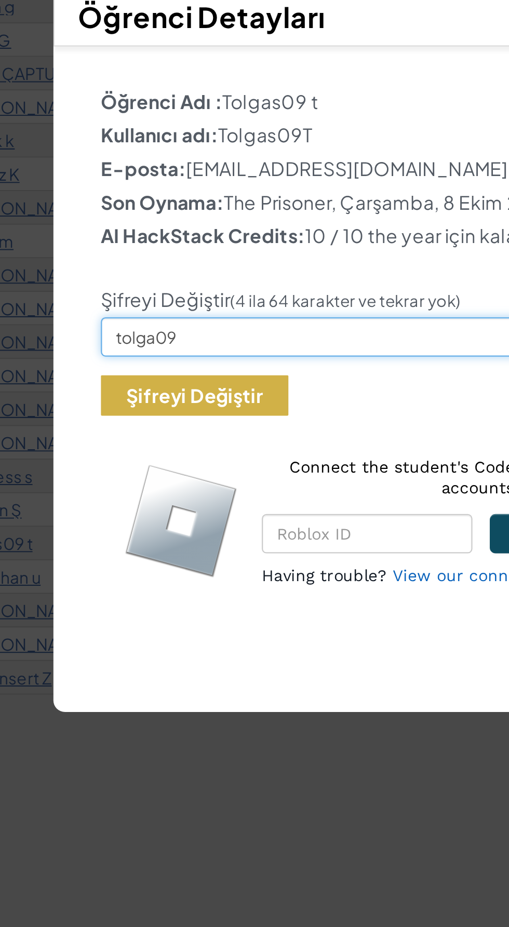
type input "tolga09"
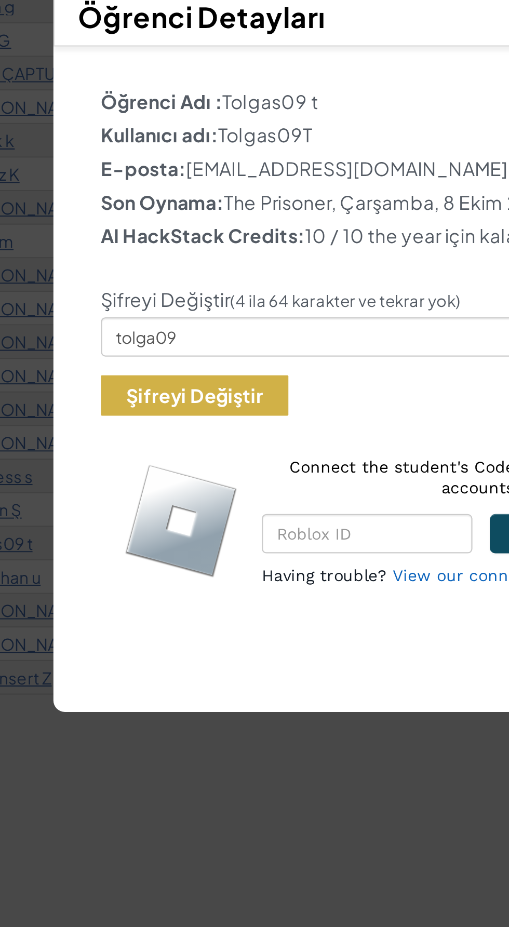
click at [195, 482] on button "Şifreyi Değiştir" at bounding box center [157, 484] width 84 height 18
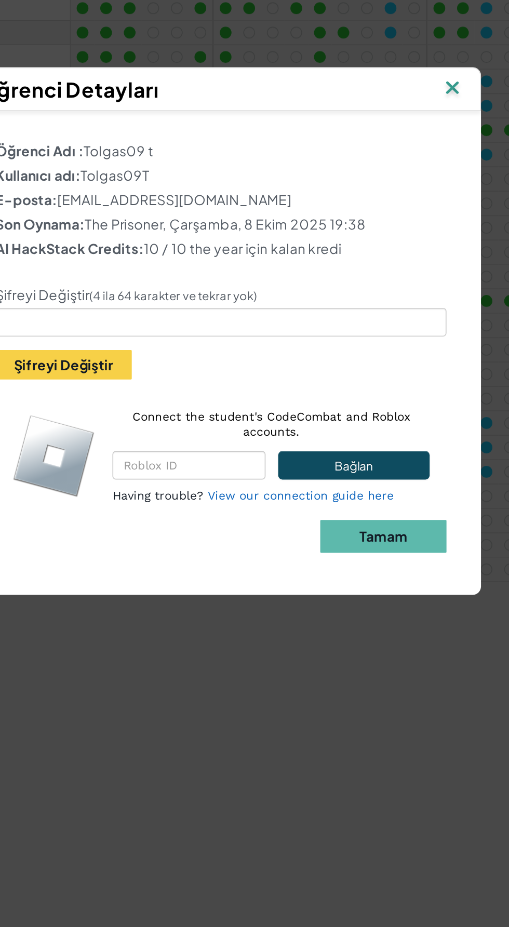
click at [398, 318] on img at bounding box center [398, 314] width 14 height 16
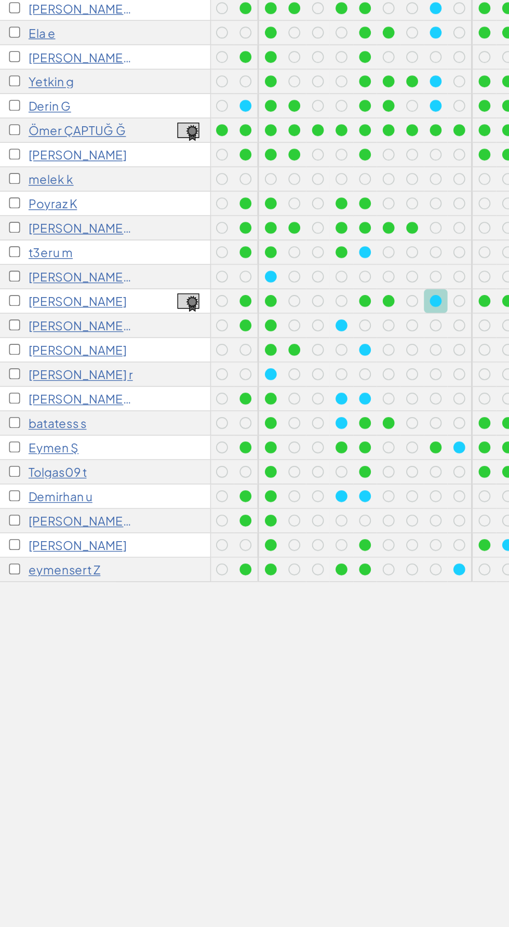
scroll to position [0, 63]
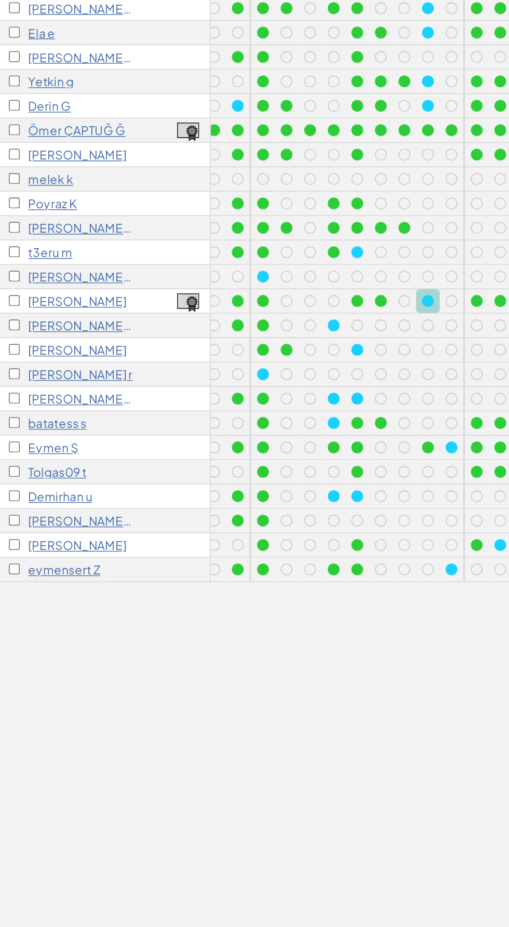
click at [280, 447] on div at bounding box center [280, 444] width 7 height 7
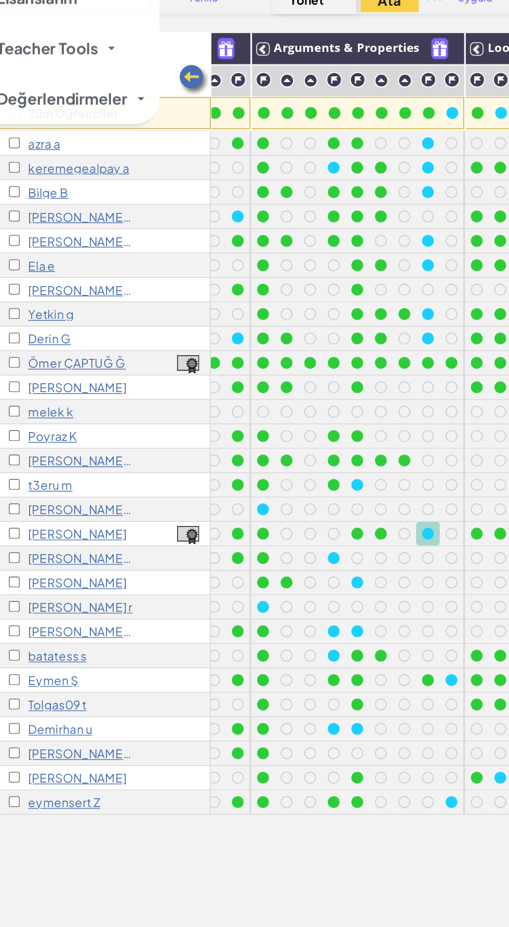
scroll to position [1, 0]
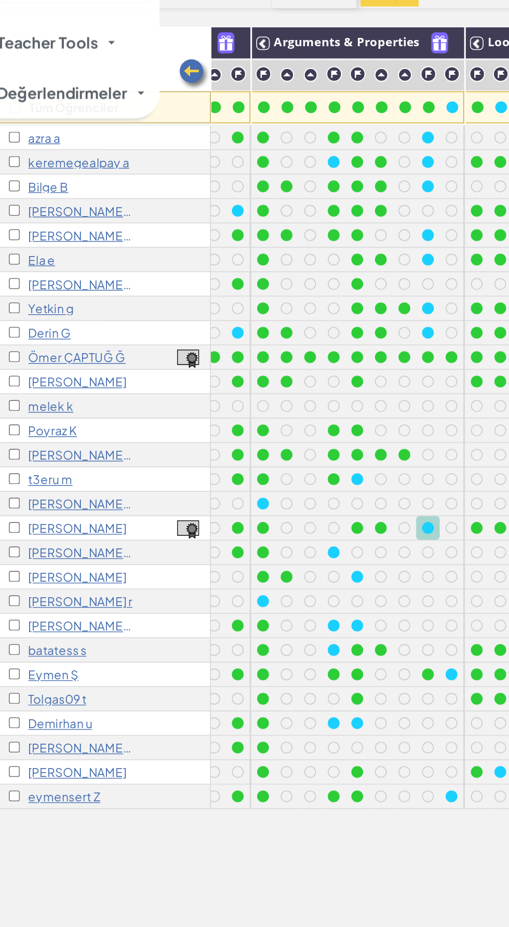
click at [281, 441] on div at bounding box center [280, 444] width 7 height 7
click at [281, 447] on div at bounding box center [280, 444] width 7 height 7
click at [279, 443] on div at bounding box center [280, 444] width 7 height 7
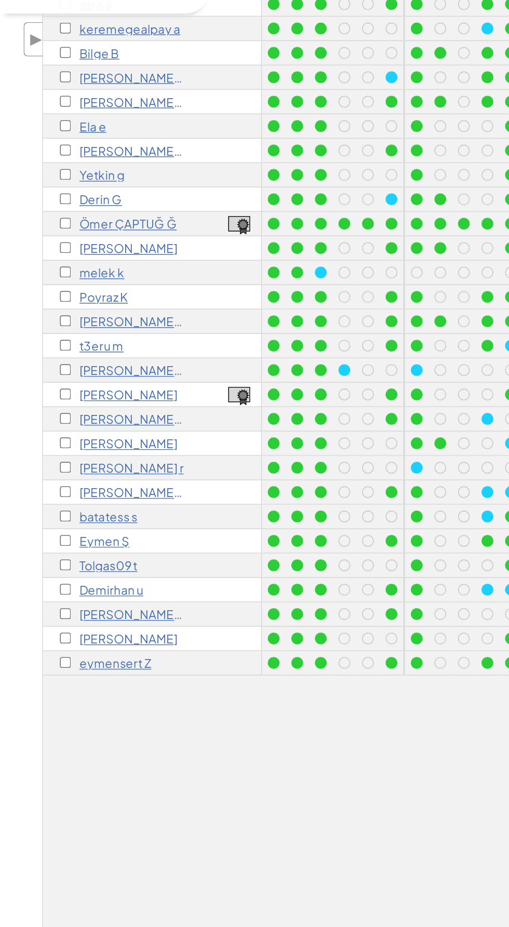
scroll to position [0, 0]
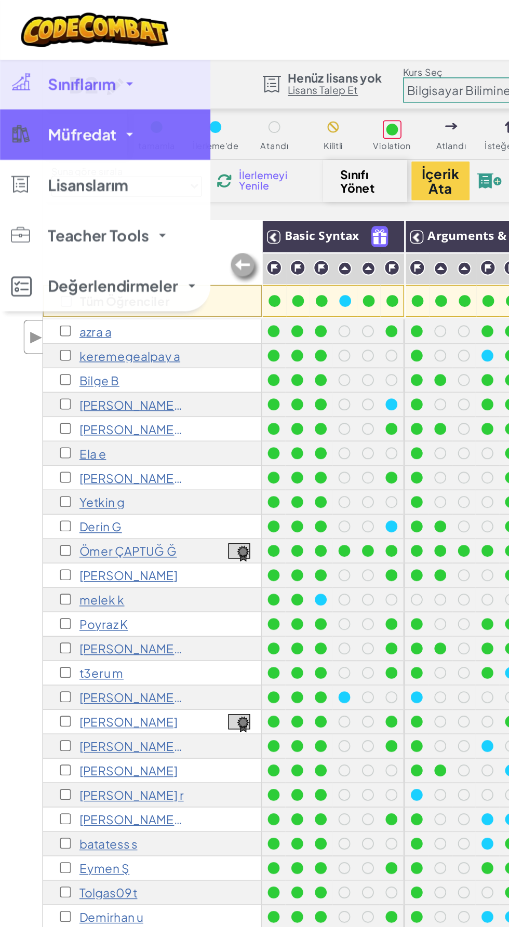
click at [151, 112] on span "İlerlemeyi Yenile" at bounding box center [163, 111] width 32 height 12
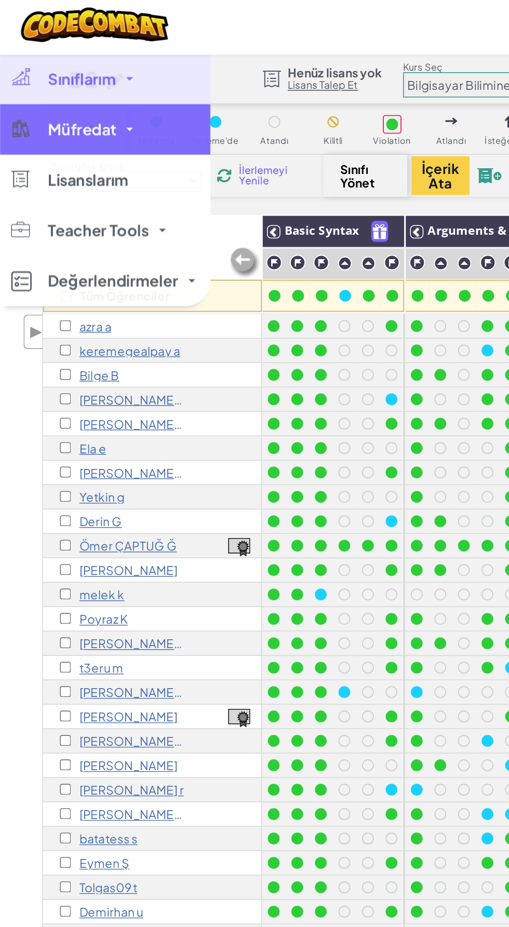
click at [170, 111] on span "İlerlemeyi Yenile" at bounding box center [163, 111] width 32 height 12
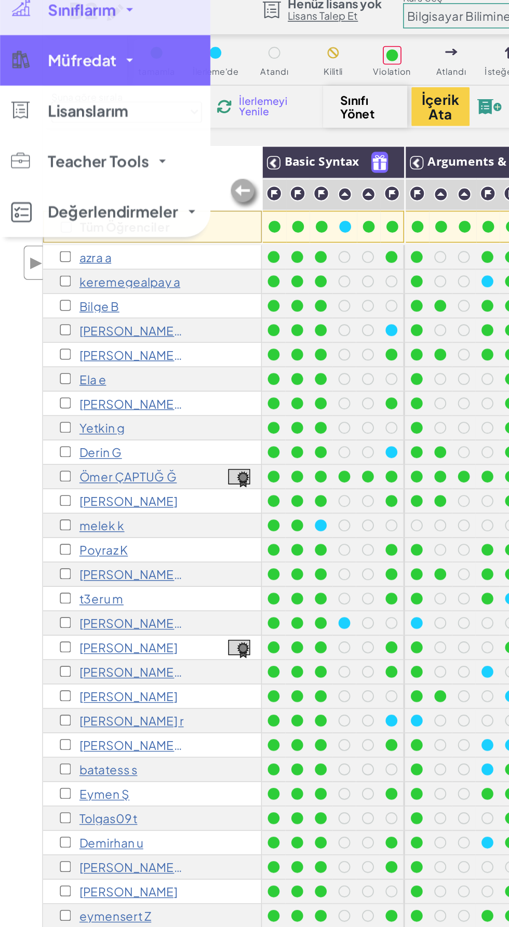
click at [154, 107] on span "İlerlemeyi Yenile" at bounding box center [163, 111] width 32 height 12
click at [209, 342] on div at bounding box center [212, 339] width 11 height 11
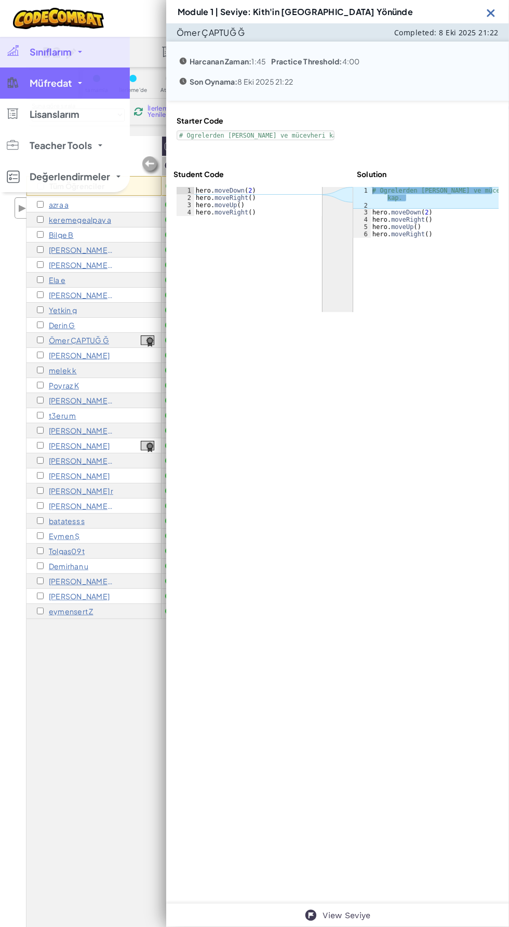
click at [126, 705] on div "Tüm Öğrenciler Basic Syntax Arguments & Properties Loops Variables azra a [GEOG…" at bounding box center [249, 573] width 446 height 875
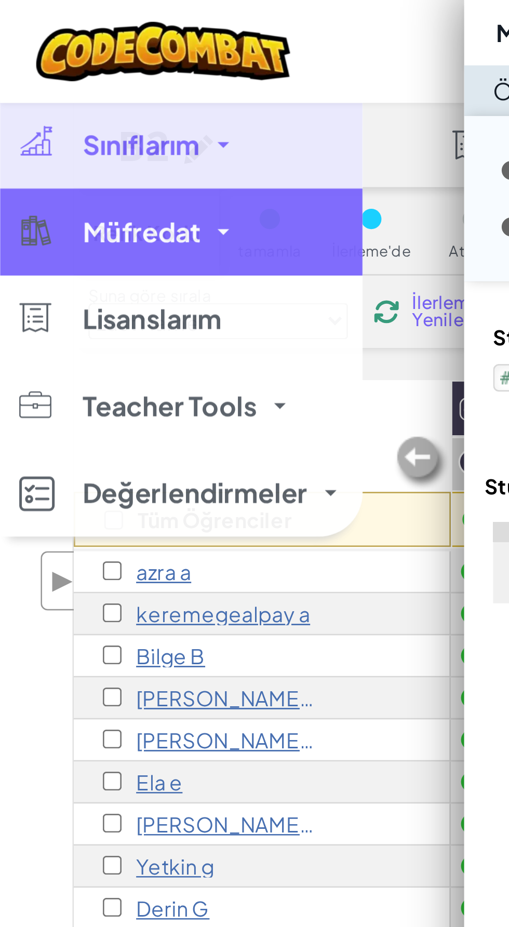
click at [99, 149] on div "Tüm Öğrenciler" at bounding box center [93, 166] width 135 height 60
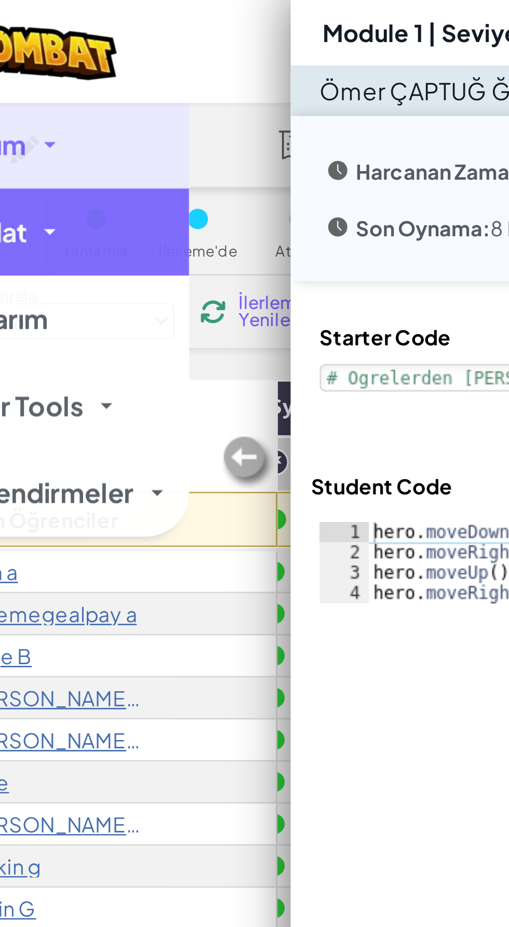
scroll to position [0, 38]
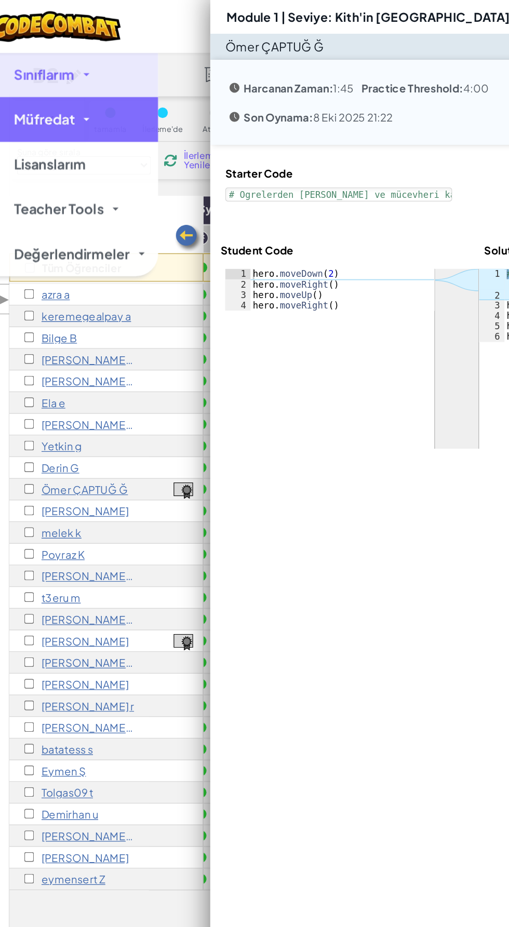
click at [176, 42] on div "Harcanan Zaman: 1:45 Practice Threshold: 4:00 Son Oynama: 8 Eki 2025 21:22" at bounding box center [337, 71] width 343 height 59
click at [187, 75] on img at bounding box center [183, 81] width 13 height 13
click at [128, 521] on div "batatess s" at bounding box center [93, 521] width 135 height 15
click at [141, 166] on img at bounding box center [151, 165] width 21 height 21
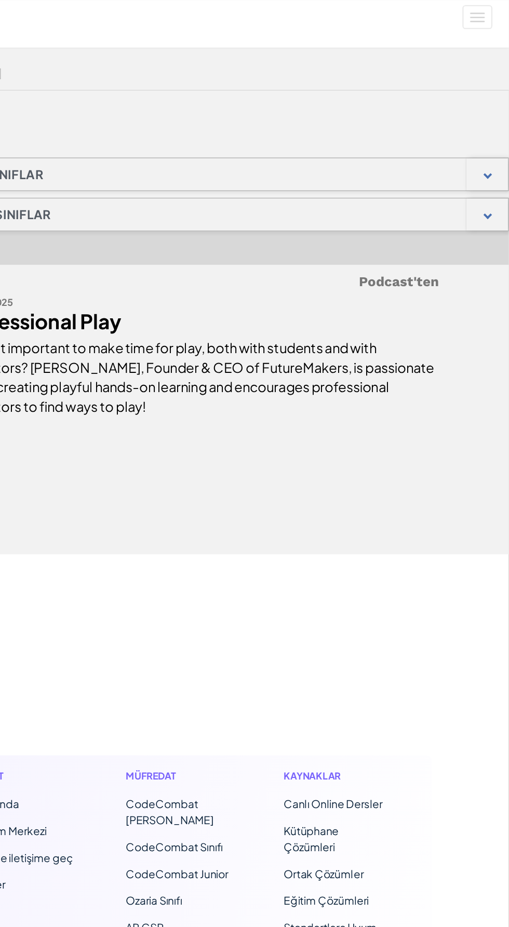
scroll to position [125, 0]
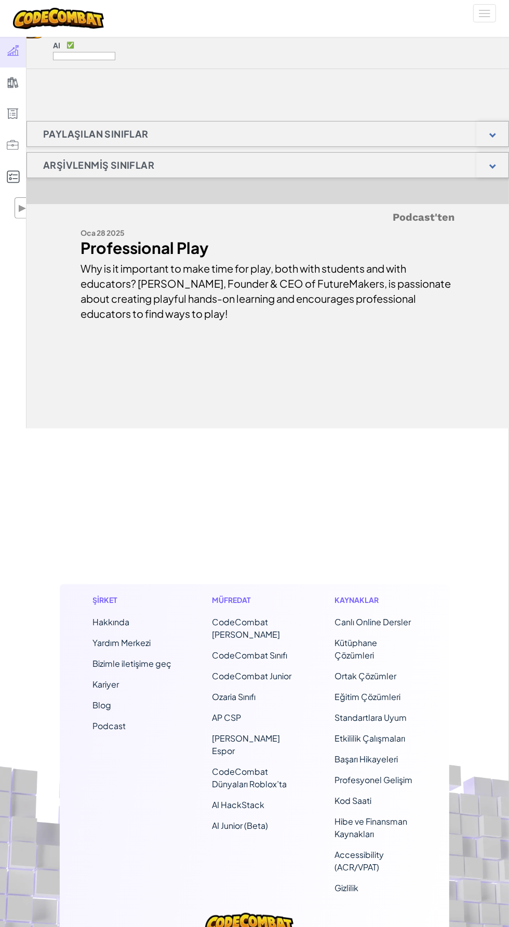
click at [26, 94] on div "B2 Python 28 Students Ekim 6'ncı, 2025 Sınıf Kodu WordGlassMost Öğrenciler Ekle…" at bounding box center [267, 192] width 482 height 471
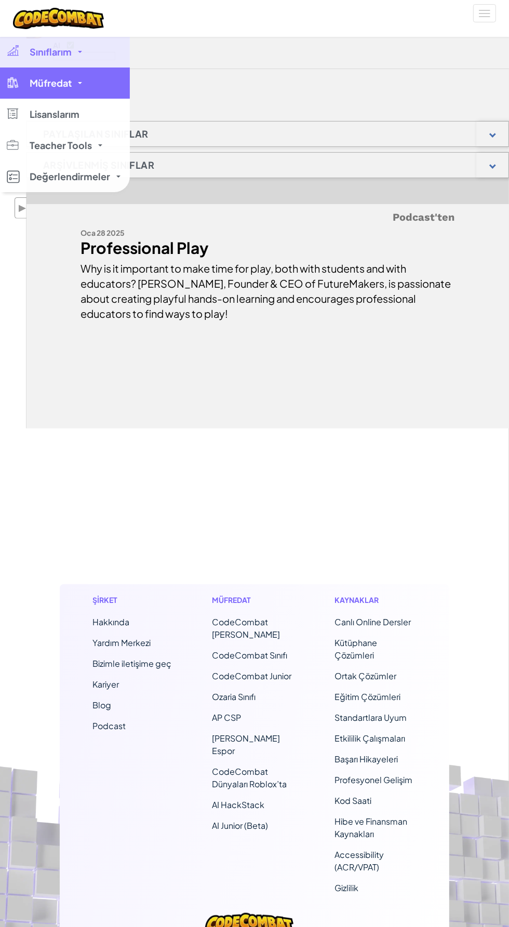
click at [13, 79] on div at bounding box center [12, 82] width 15 height 12
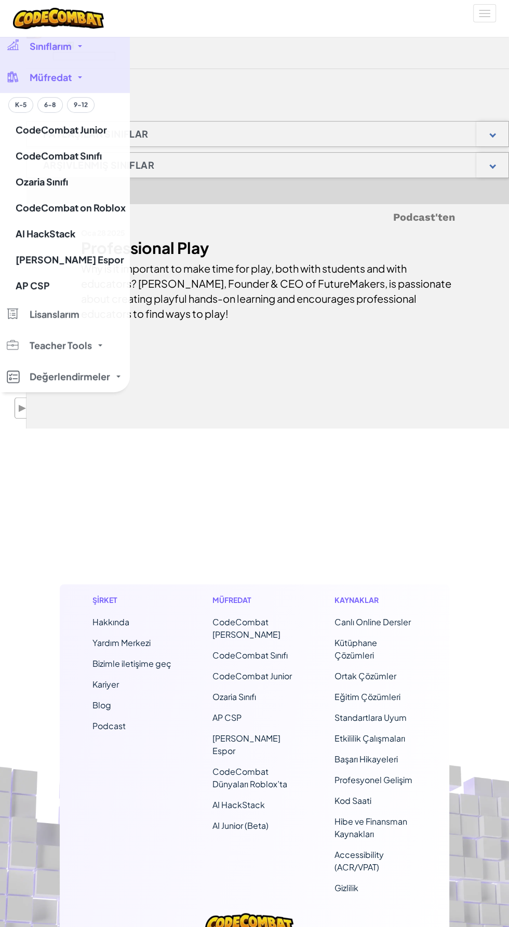
click at [87, 42] on div at bounding box center [254, 463] width 509 height 927
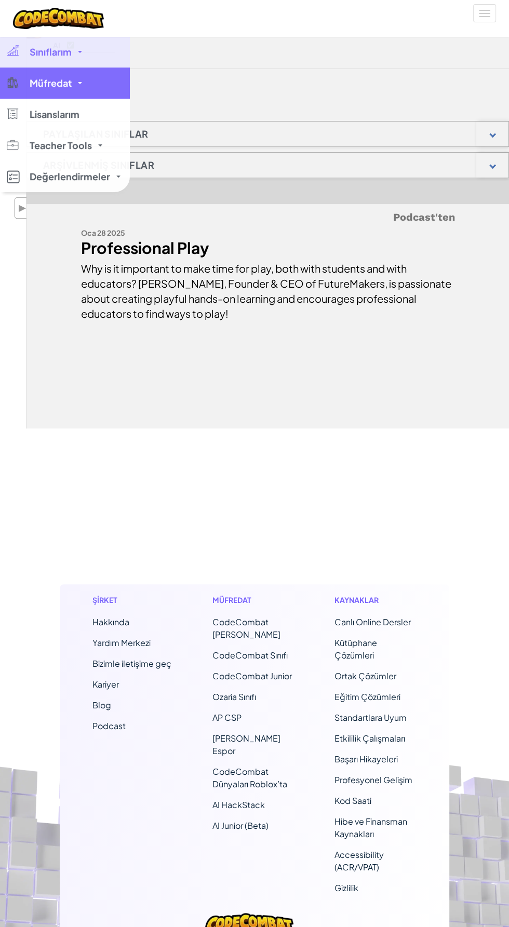
click at [79, 51] on span at bounding box center [80, 52] width 4 height 2
